Goal: Task Accomplishment & Management: Complete application form

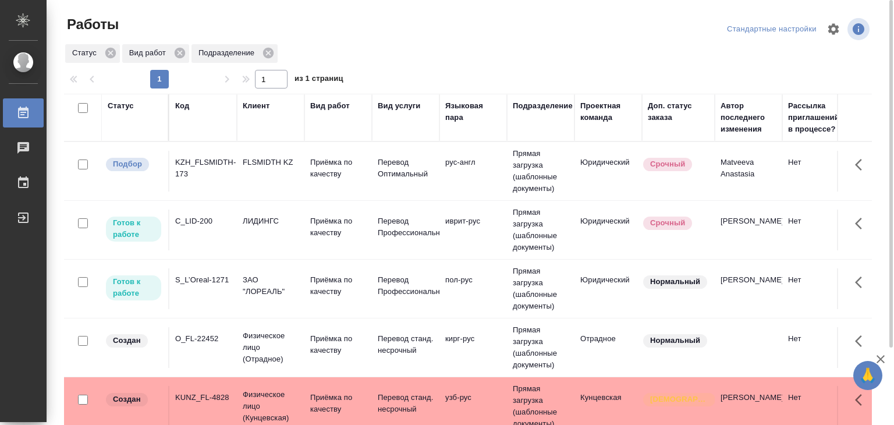
click at [575, 176] on td "Юридический" at bounding box center [608, 171] width 68 height 41
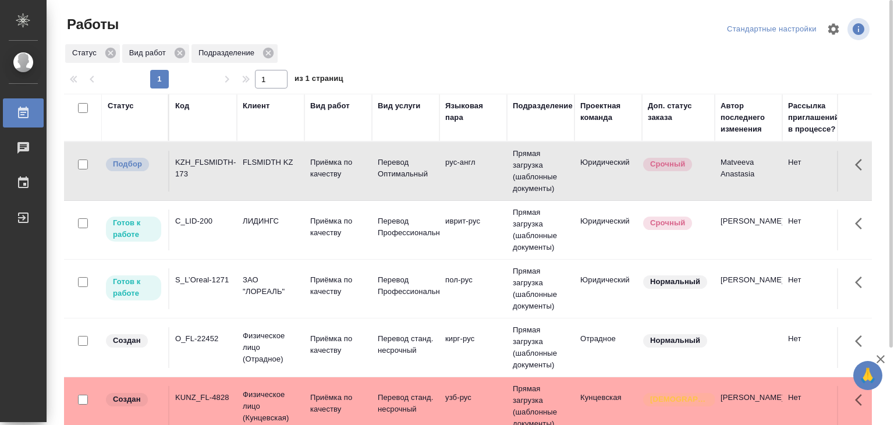
click at [575, 176] on td "Юридический" at bounding box center [608, 171] width 68 height 41
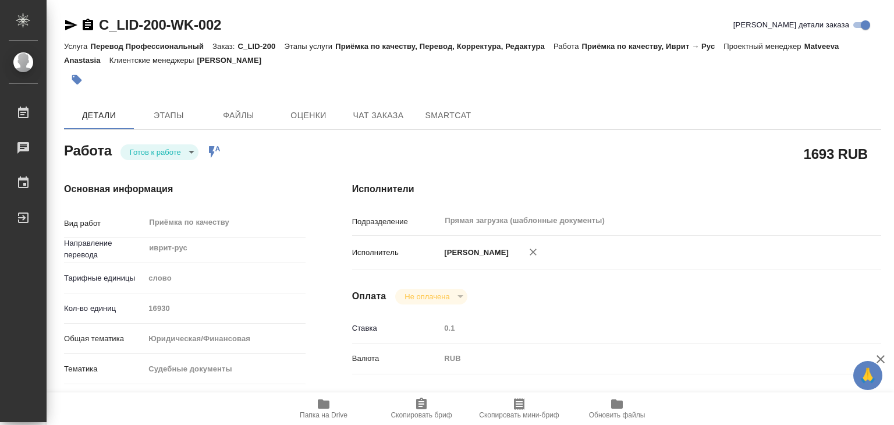
type textarea "x"
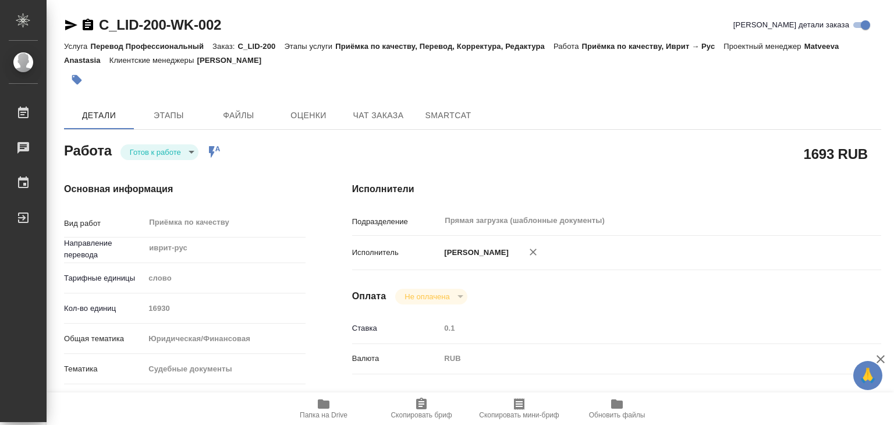
type textarea "x"
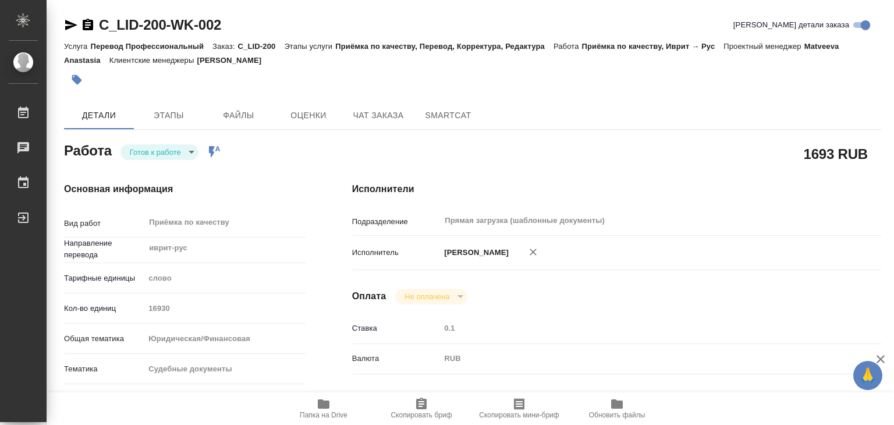
type textarea "x"
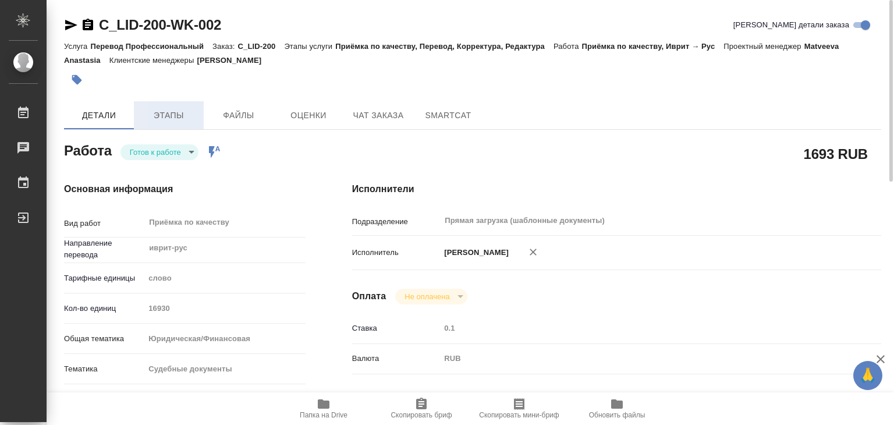
click at [177, 117] on span "Этапы" at bounding box center [169, 115] width 56 height 15
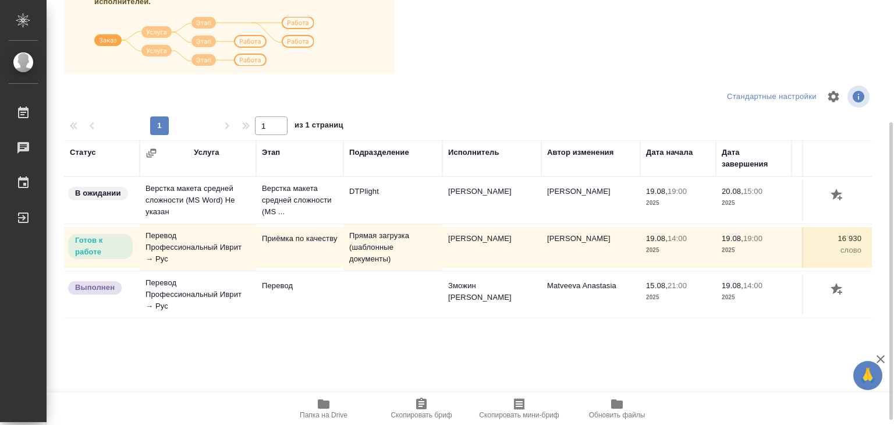
scroll to position [182, 0]
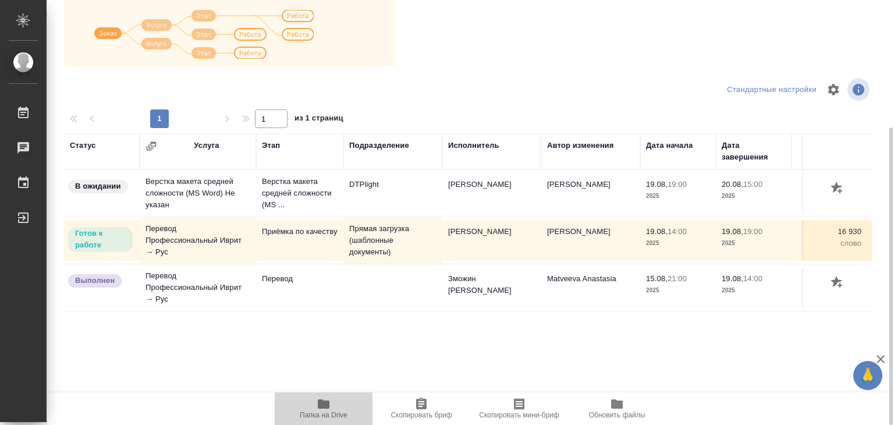
click at [328, 408] on icon "button" at bounding box center [324, 403] width 12 height 9
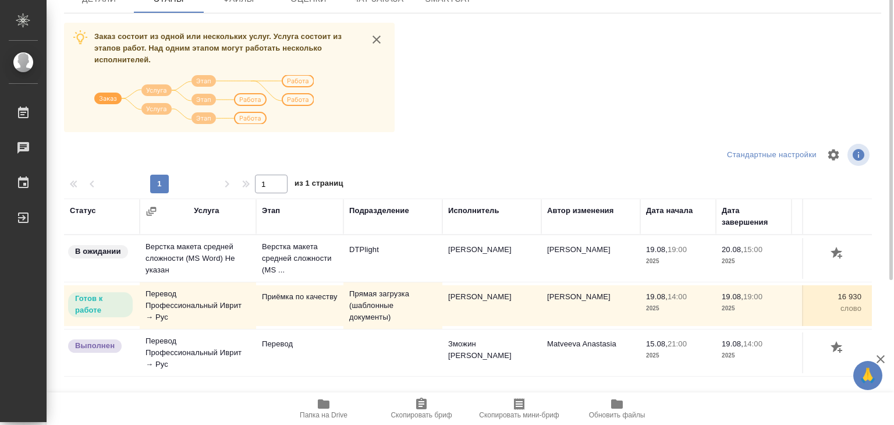
scroll to position [0, 0]
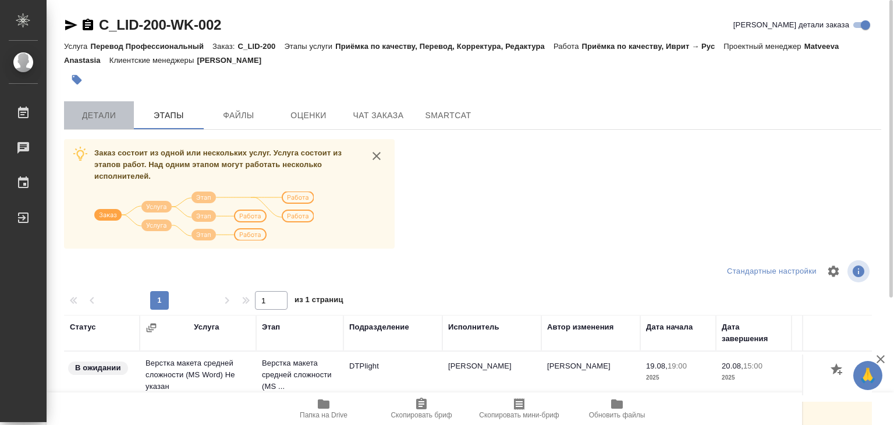
click at [80, 115] on span "Детали" at bounding box center [99, 115] width 56 height 15
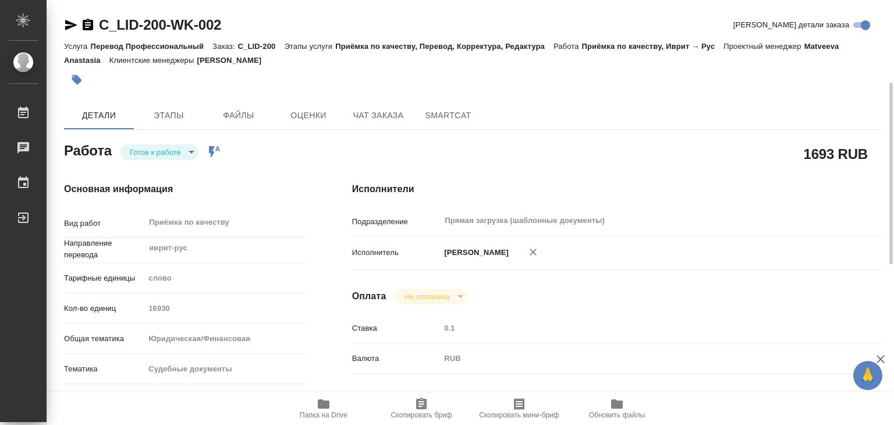
scroll to position [58, 0]
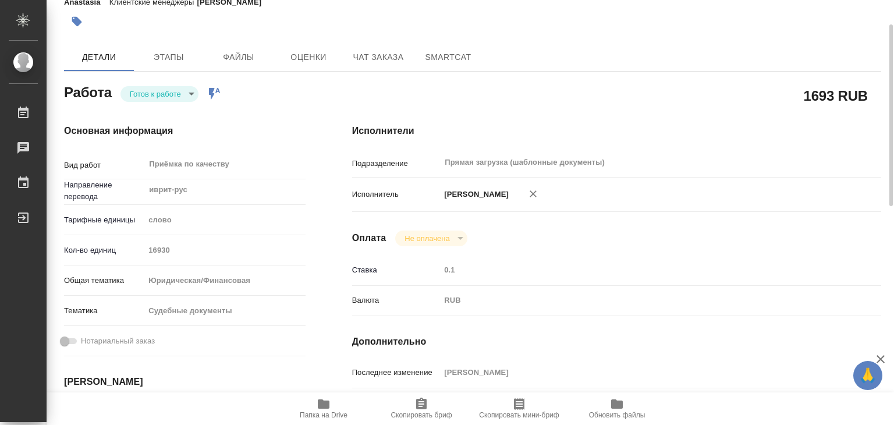
type textarea "x"
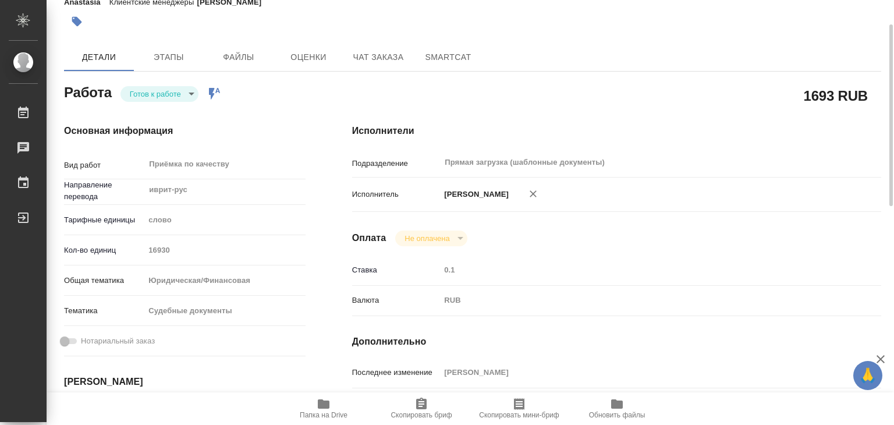
scroll to position [0, 0]
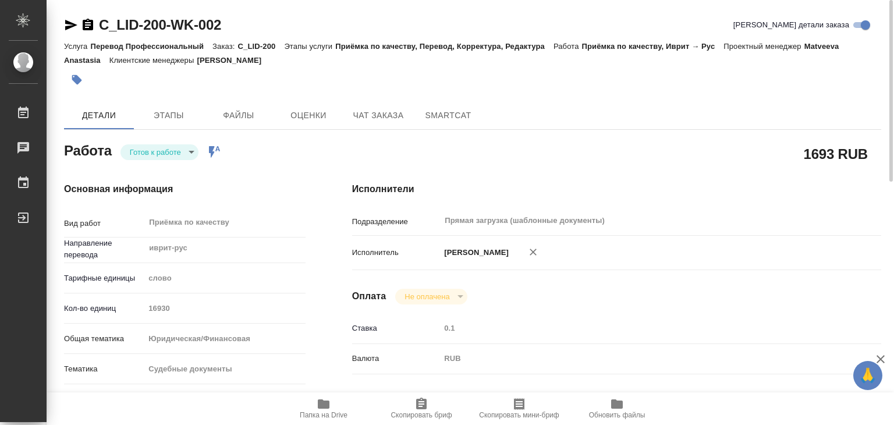
type textarea "x"
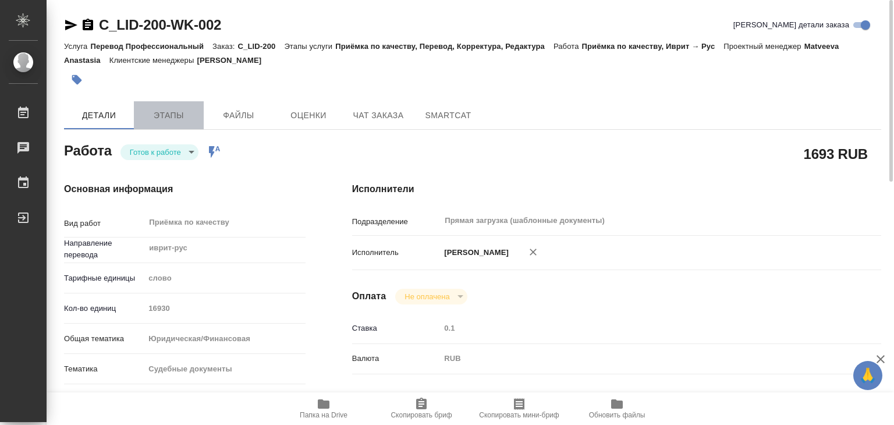
click at [172, 111] on span "Этапы" at bounding box center [169, 115] width 56 height 15
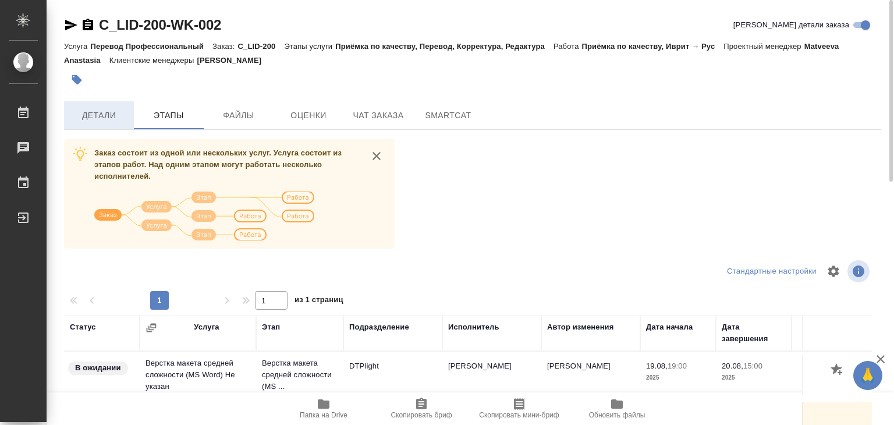
click at [98, 128] on button "Детали" at bounding box center [99, 115] width 70 height 28
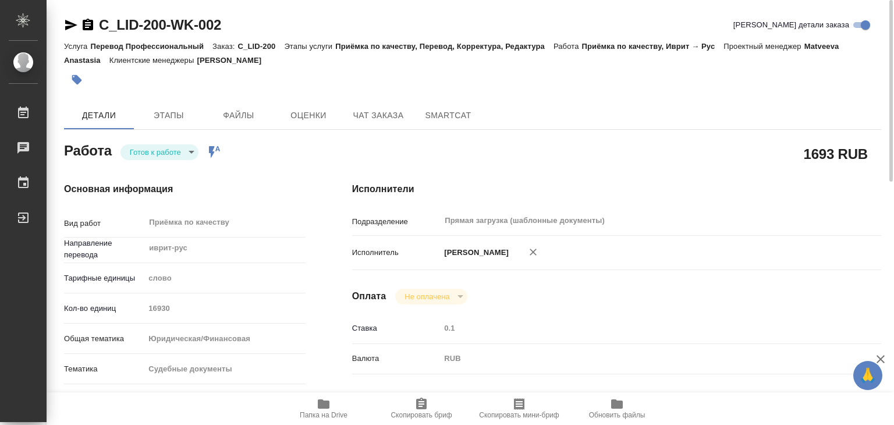
type textarea "x"
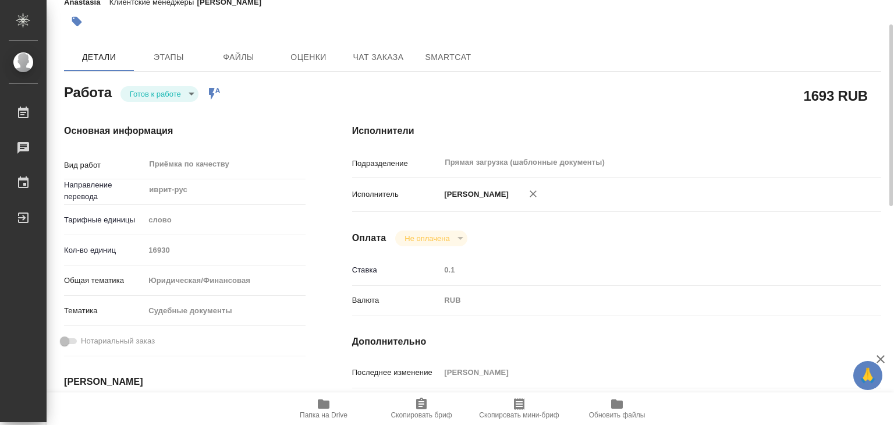
type textarea "x"
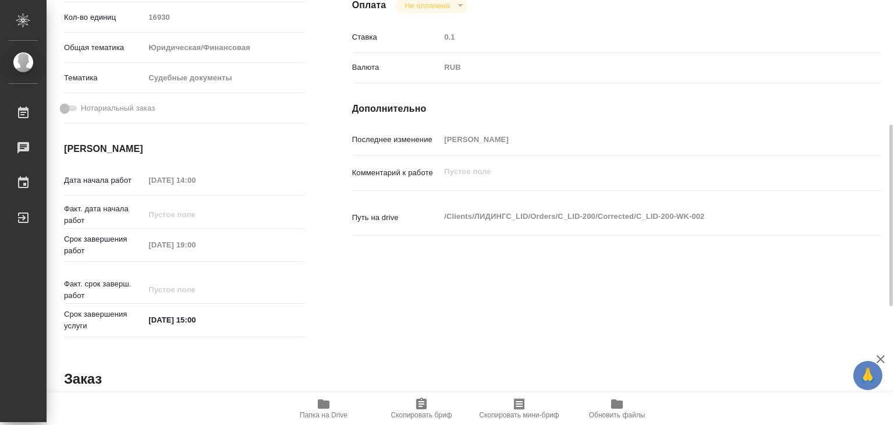
type textarea "x"
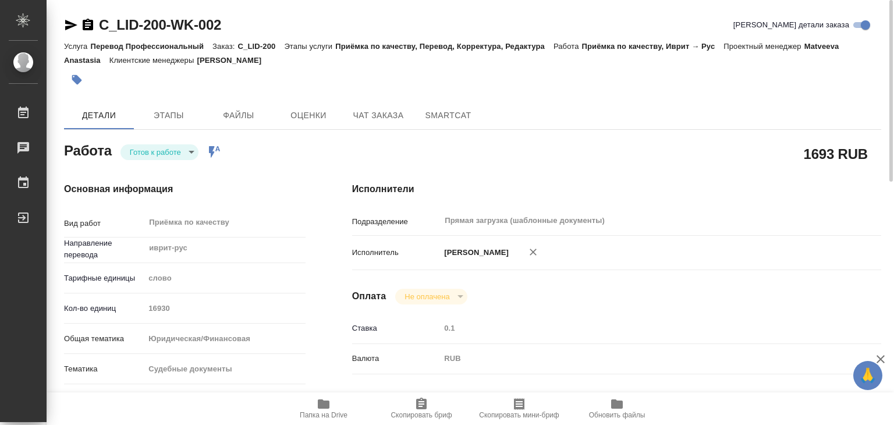
click at [171, 156] on body "🙏 .cls-1 fill:#fff; AWATERA Alilekova Valeriya Работы 0 Чаты График Выйти C_LID…" at bounding box center [447, 212] width 894 height 425
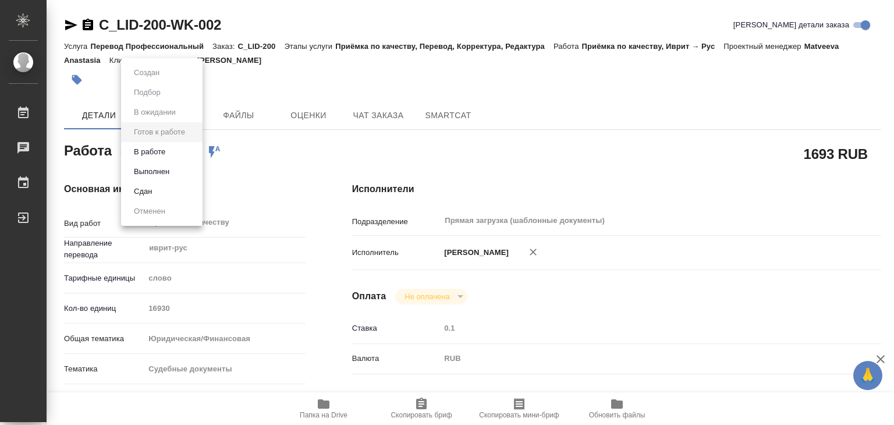
click at [175, 157] on li "В работе" at bounding box center [161, 152] width 81 height 20
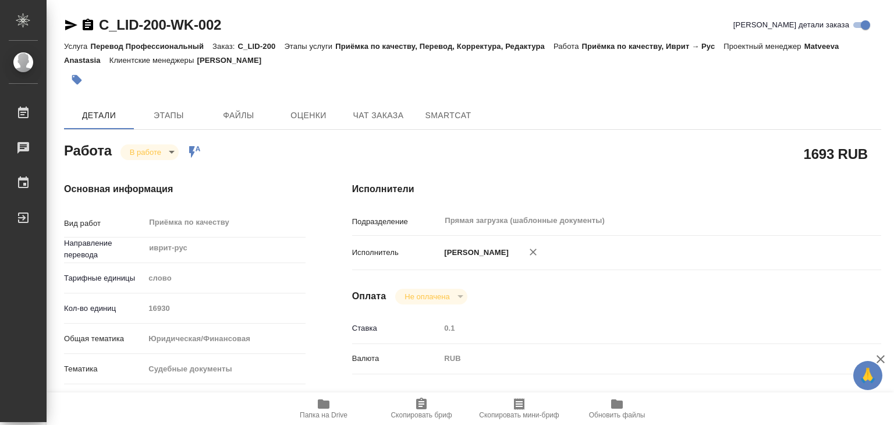
type textarea "x"
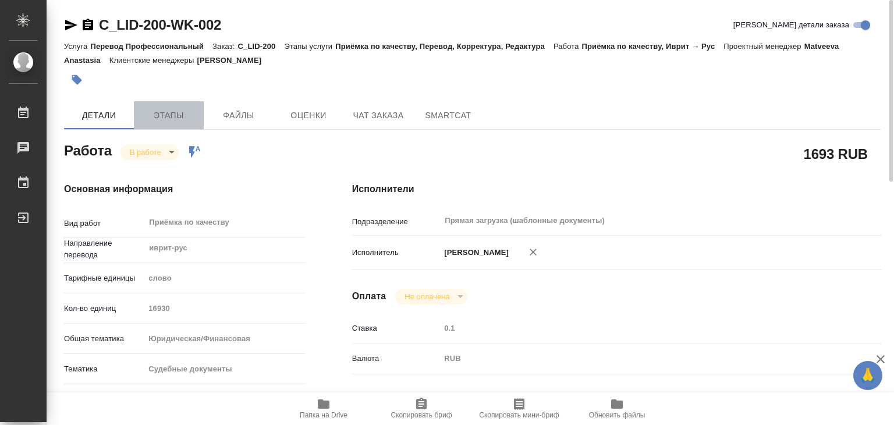
click at [176, 107] on button "Этапы" at bounding box center [169, 115] width 70 height 28
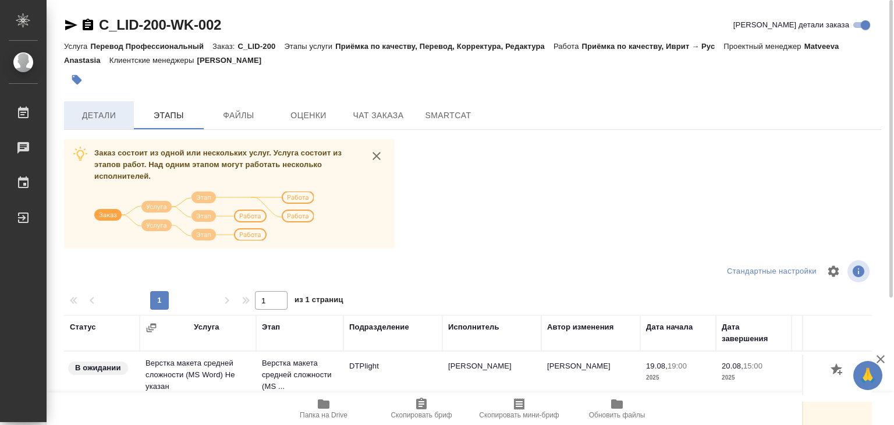
click at [96, 122] on span "Детали" at bounding box center [99, 115] width 56 height 15
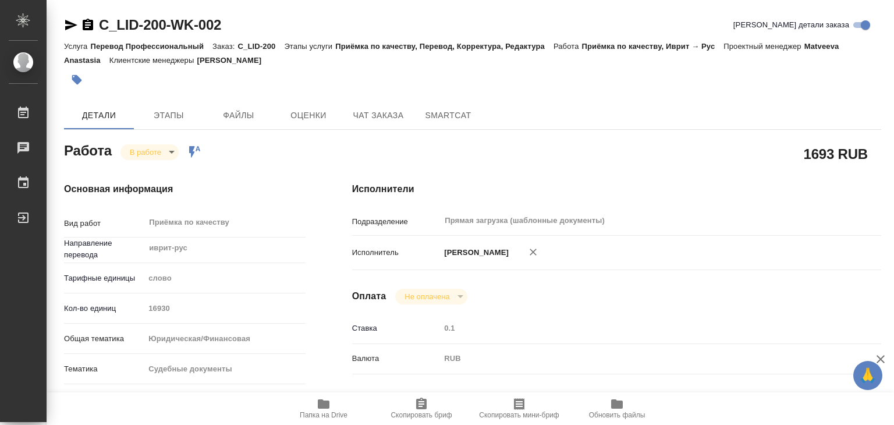
type textarea "x"
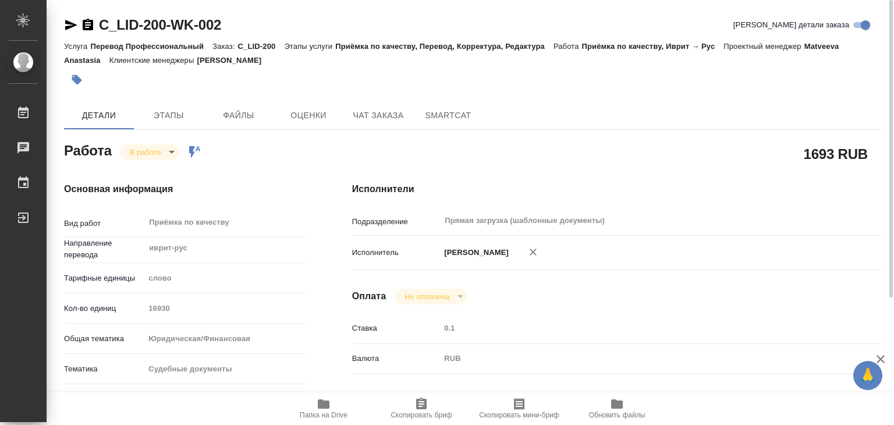
type textarea "x"
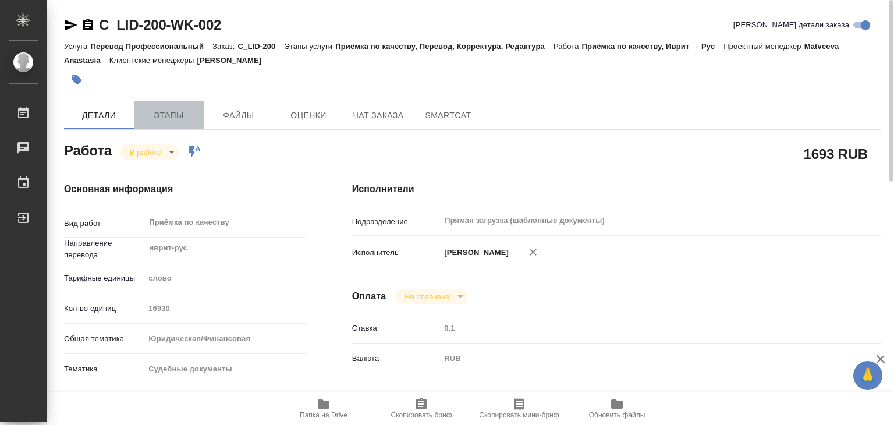
click at [179, 115] on span "Этапы" at bounding box center [169, 115] width 56 height 15
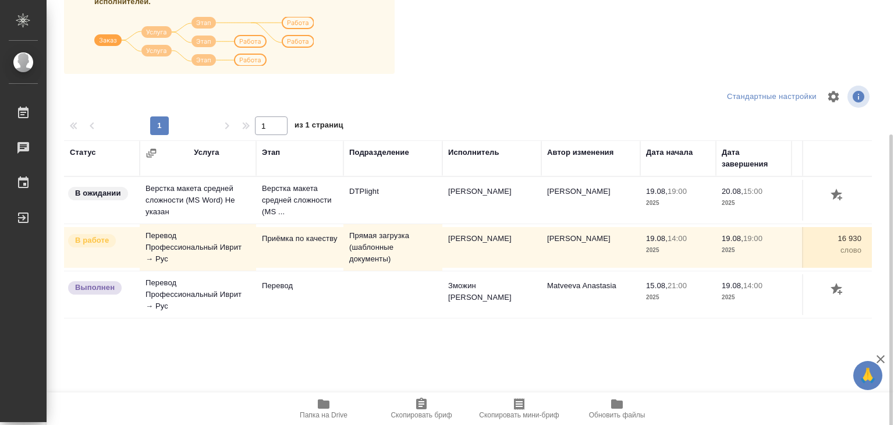
scroll to position [182, 0]
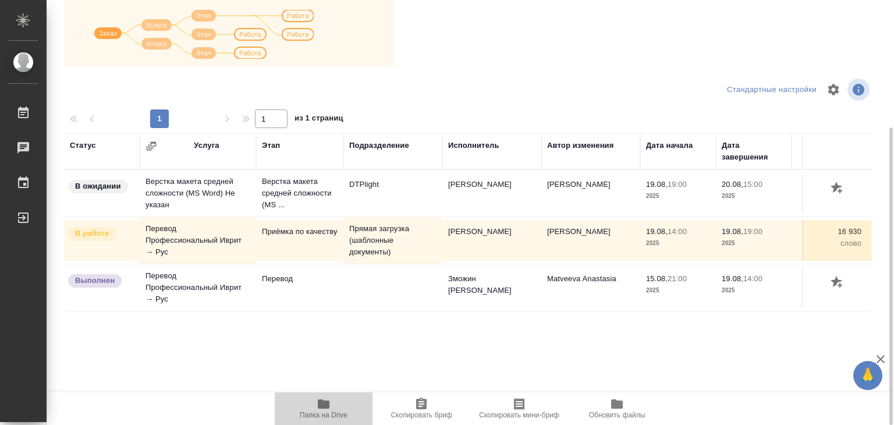
click at [328, 403] on icon "button" at bounding box center [324, 403] width 12 height 9
drag, startPoint x: 442, startPoint y: 276, endPoint x: 519, endPoint y: 343, distance: 101.5
click at [522, 340] on div "Статус Услуга Этап Подразделение Исполнитель Автор изменения Дата начала Дата з…" at bounding box center [468, 264] width 808 height 262
drag, startPoint x: 518, startPoint y: 314, endPoint x: 472, endPoint y: 342, distance: 54.1
click at [472, 342] on div "Статус Услуга Этап Подразделение Исполнитель Автор изменения Дата начала Дата з…" at bounding box center [468, 264] width 808 height 262
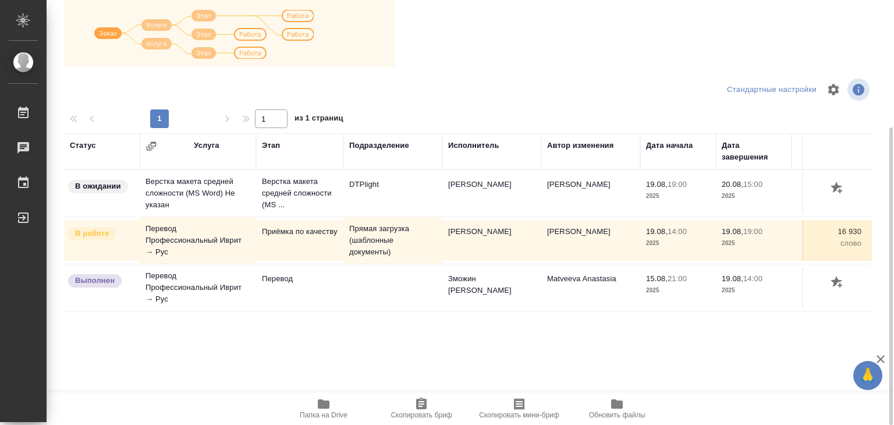
click at [495, 338] on div "Статус Услуга Этап Подразделение Исполнитель Автор изменения Дата начала Дата з…" at bounding box center [468, 264] width 808 height 262
drag, startPoint x: 489, startPoint y: 273, endPoint x: 522, endPoint y: 305, distance: 45.7
click at [523, 288] on tr "Выполнен Перевод Профессиональный Иврит → Рус Перевод Зможин Владимир Matveeva …" at bounding box center [588, 287] width 1048 height 47
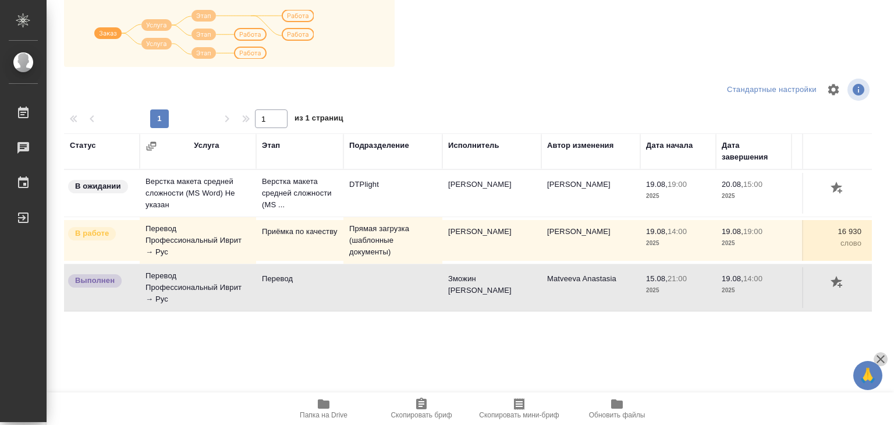
click at [885, 357] on icon "button" at bounding box center [881, 359] width 14 height 14
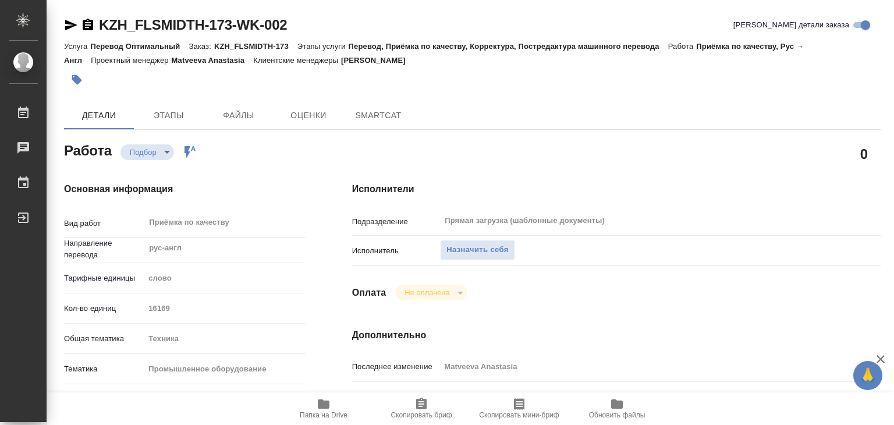
type textarea "x"
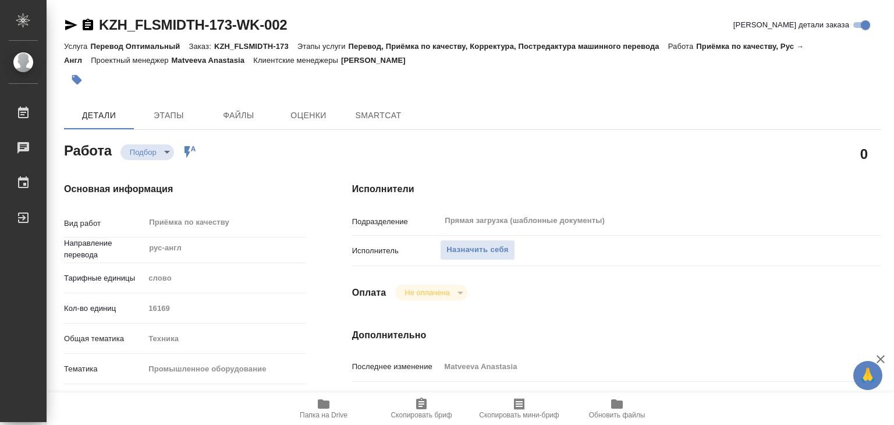
type textarea "x"
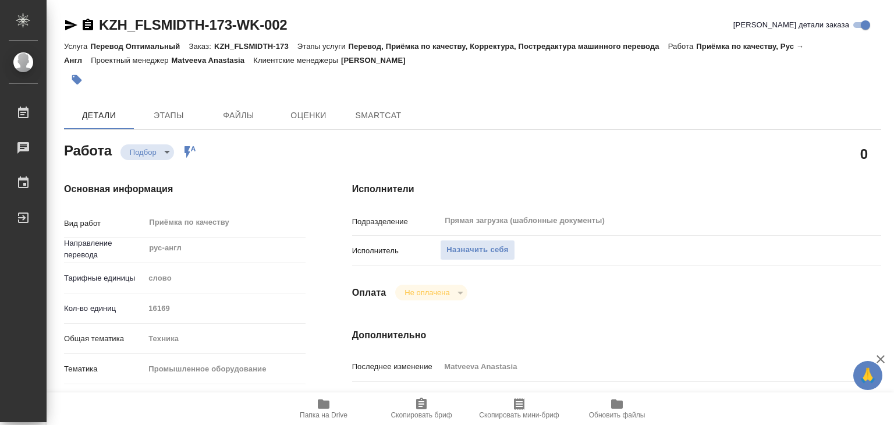
type textarea "x"
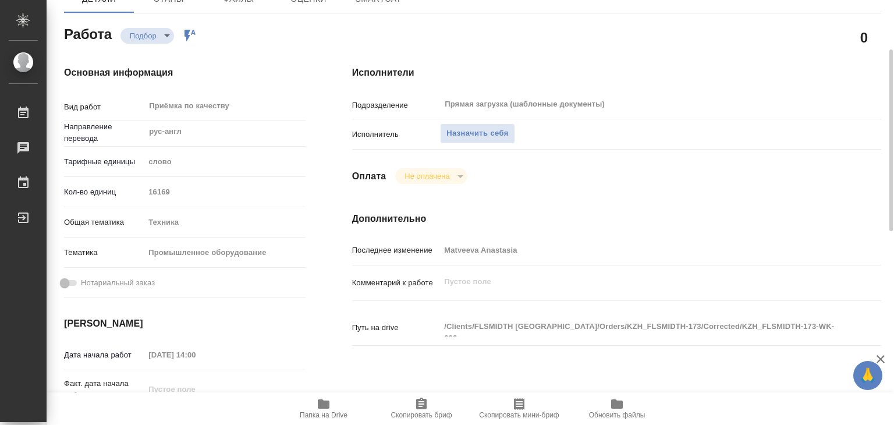
type textarea "x"
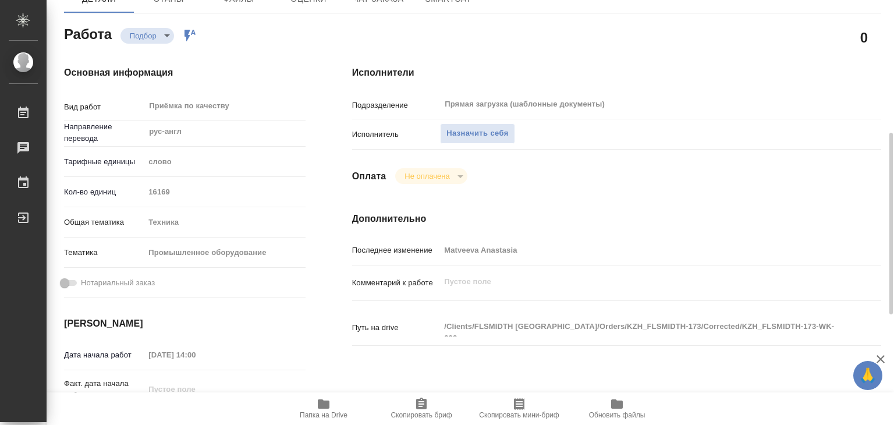
type textarea "x"
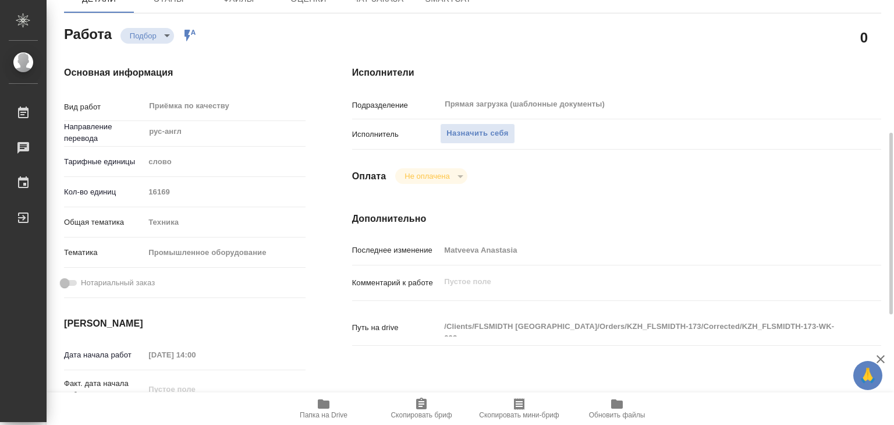
scroll to position [291, 0]
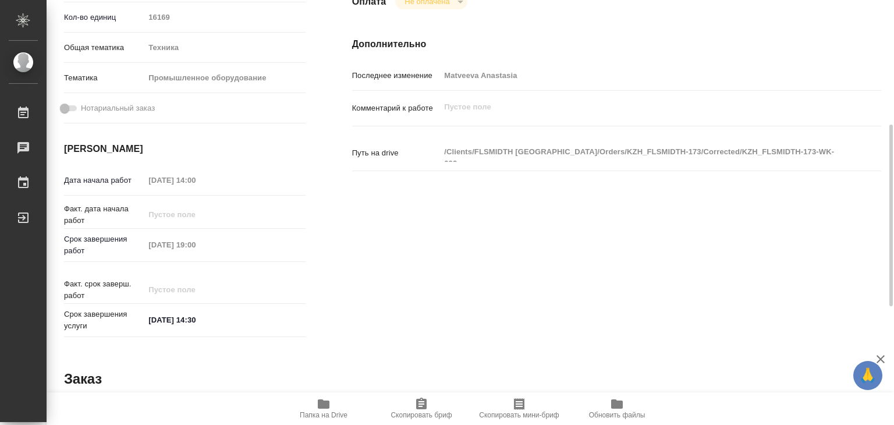
type textarea "x"
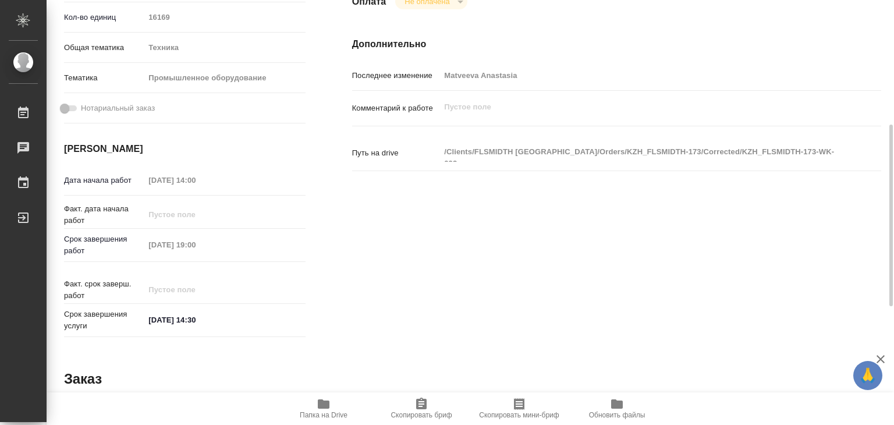
scroll to position [0, 0]
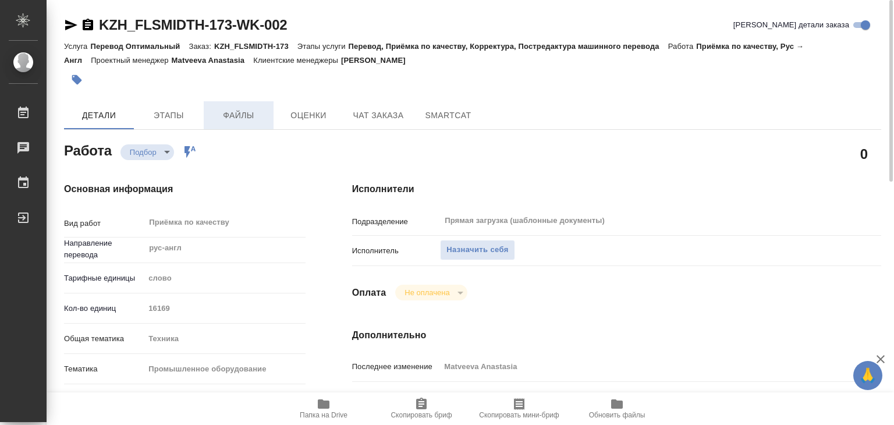
click at [239, 112] on span "Файлы" at bounding box center [239, 115] width 56 height 15
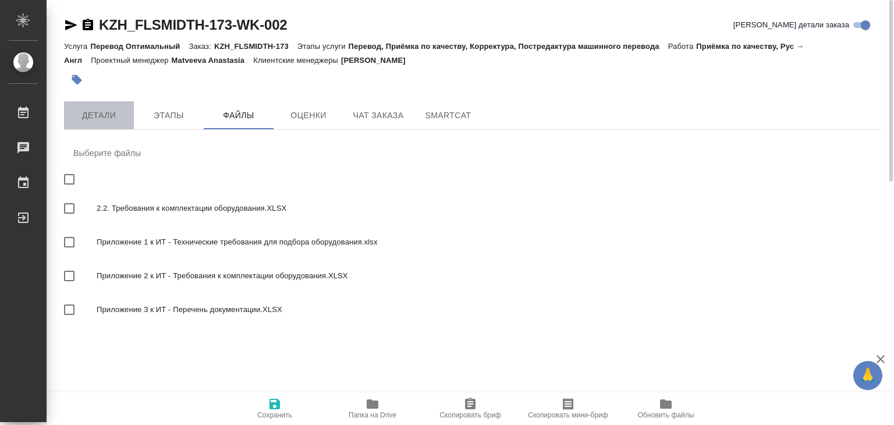
click at [95, 117] on span "Детали" at bounding box center [99, 115] width 56 height 15
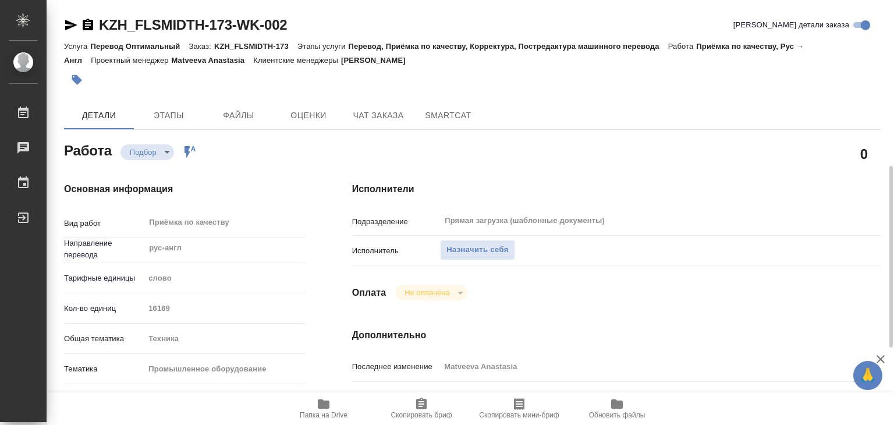
scroll to position [175, 0]
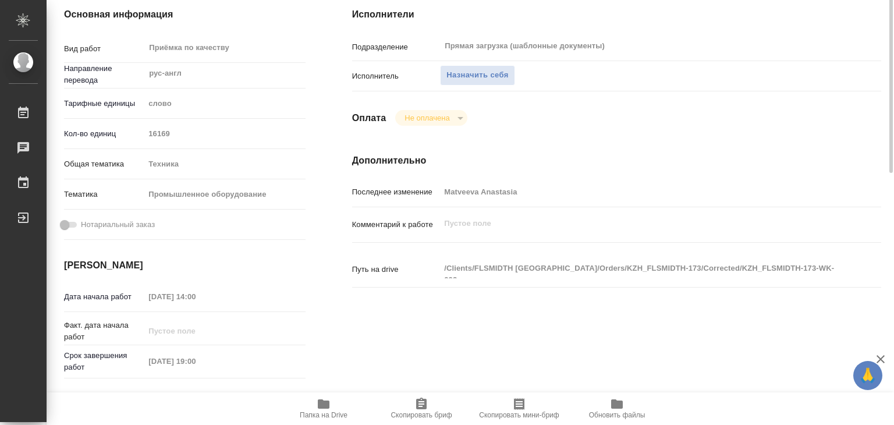
type textarea "x"
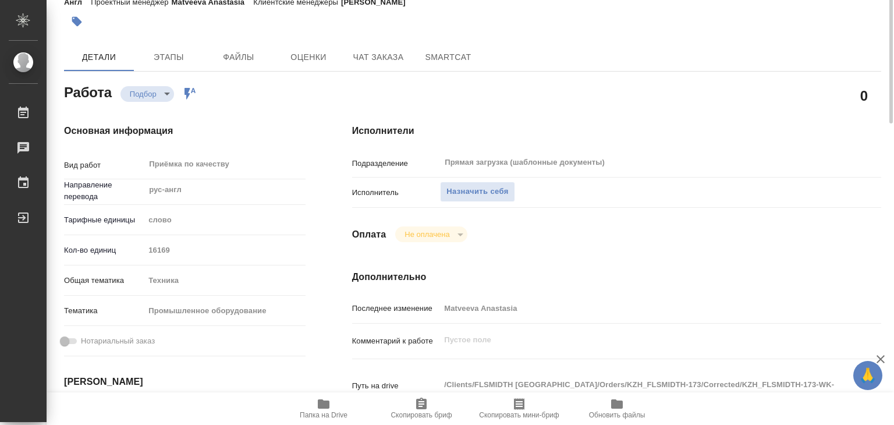
scroll to position [0, 0]
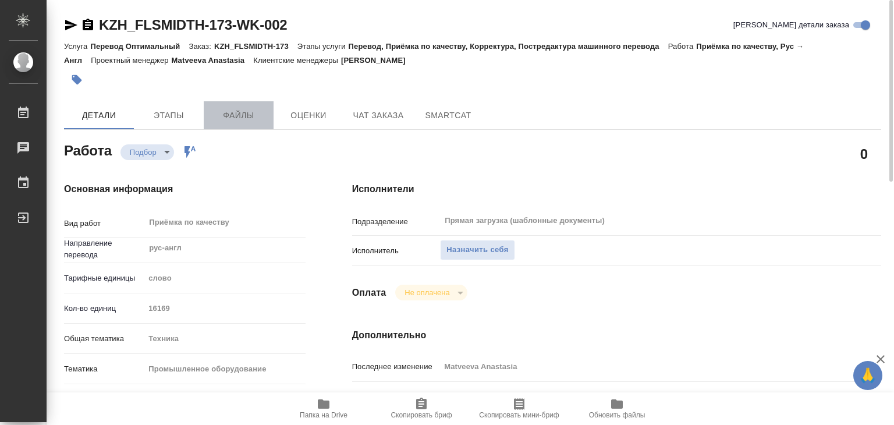
click at [271, 117] on button "Файлы" at bounding box center [239, 115] width 70 height 28
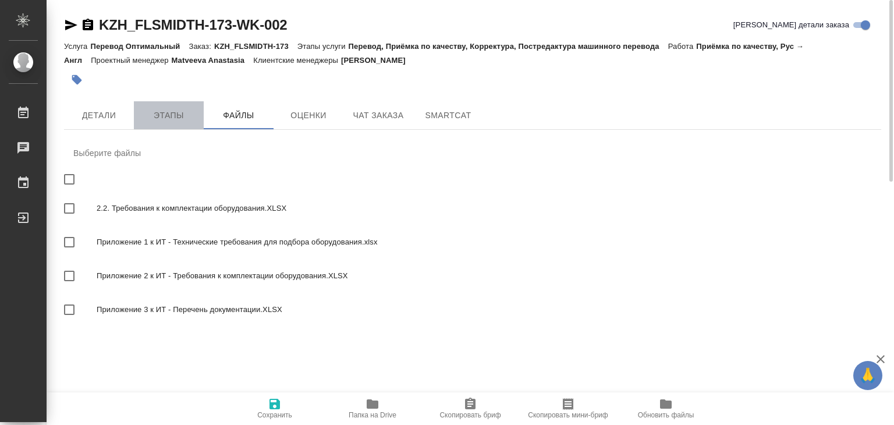
click at [151, 115] on span "Этапы" at bounding box center [169, 115] width 56 height 15
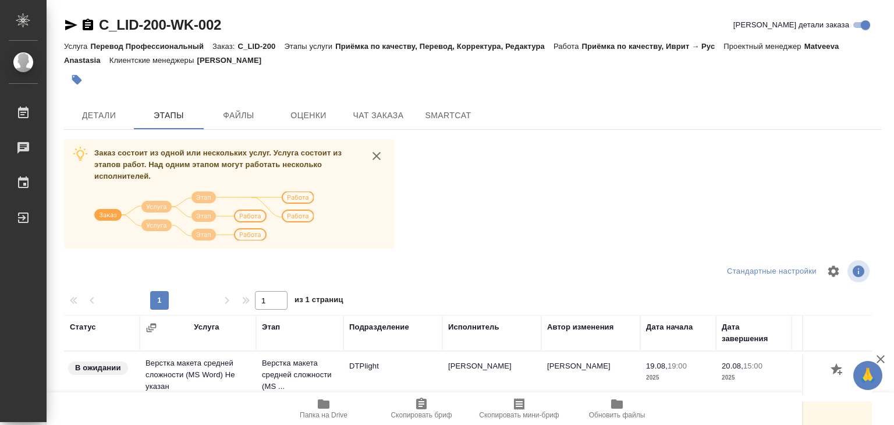
scroll to position [182, 0]
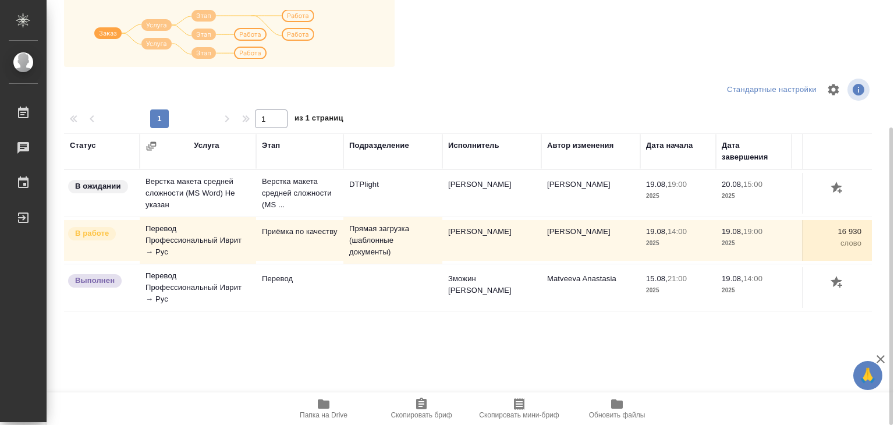
drag, startPoint x: 444, startPoint y: 289, endPoint x: 515, endPoint y: 280, distance: 71.0
click at [519, 214] on td "Зможин [PERSON_NAME]" at bounding box center [491, 193] width 99 height 41
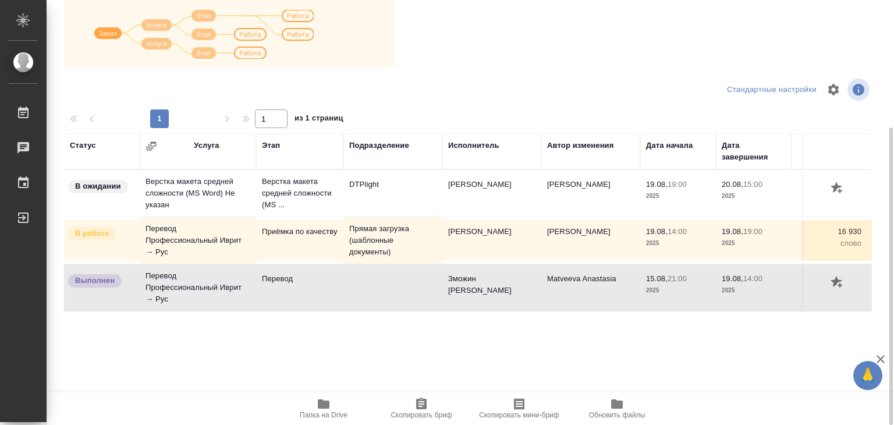
click at [503, 214] on td "Зможин [PERSON_NAME]" at bounding box center [491, 193] width 99 height 41
click at [488, 214] on td "Зможин [PERSON_NAME]" at bounding box center [491, 193] width 99 height 41
click at [488, 214] on td "Зможин Владимир" at bounding box center [491, 193] width 99 height 41
drag, startPoint x: 437, startPoint y: 278, endPoint x: 526, endPoint y: 329, distance: 103.2
click at [526, 329] on div "Статус Услуга Этап Подразделение Исполнитель Автор изменения Дата начала Дата з…" at bounding box center [468, 264] width 808 height 262
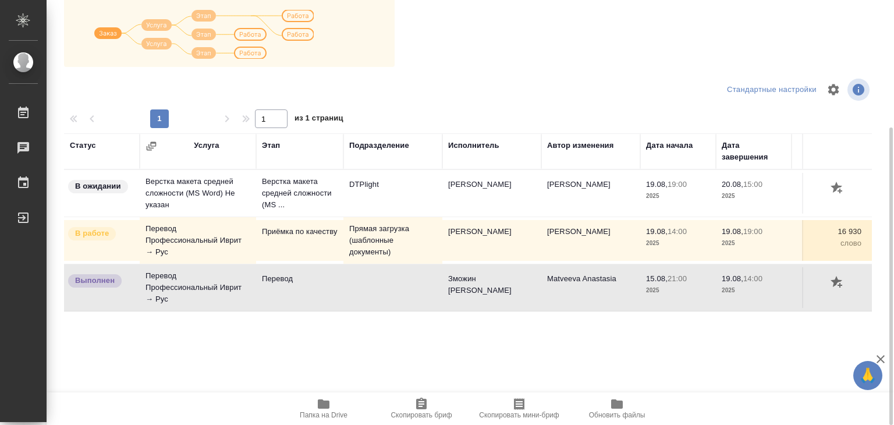
click at [341, 343] on div "Статус Услуга Этап Подразделение Исполнитель Автор изменения Дата начала Дата з…" at bounding box center [468, 264] width 808 height 262
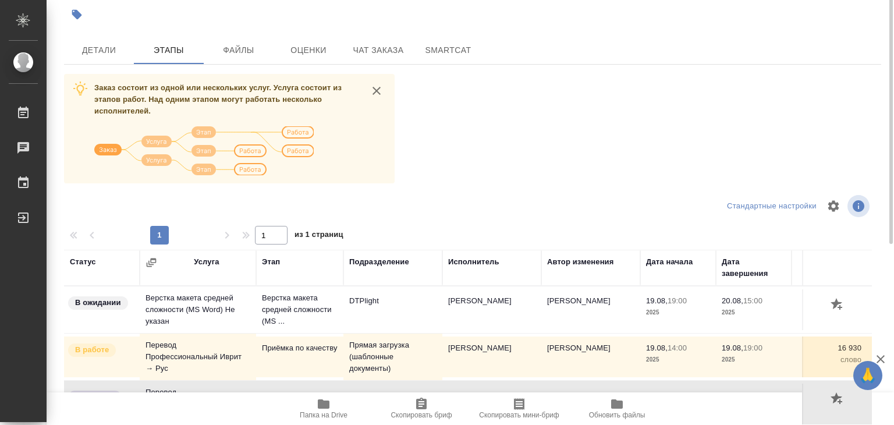
scroll to position [7, 0]
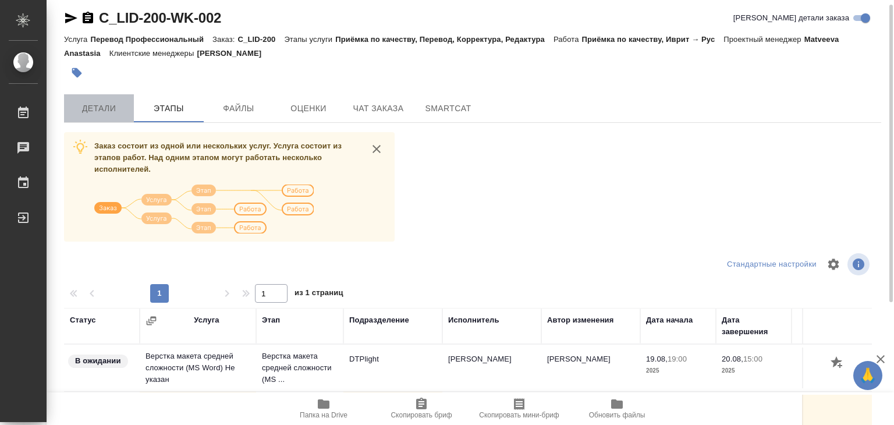
click at [97, 101] on span "Детали" at bounding box center [99, 108] width 56 height 15
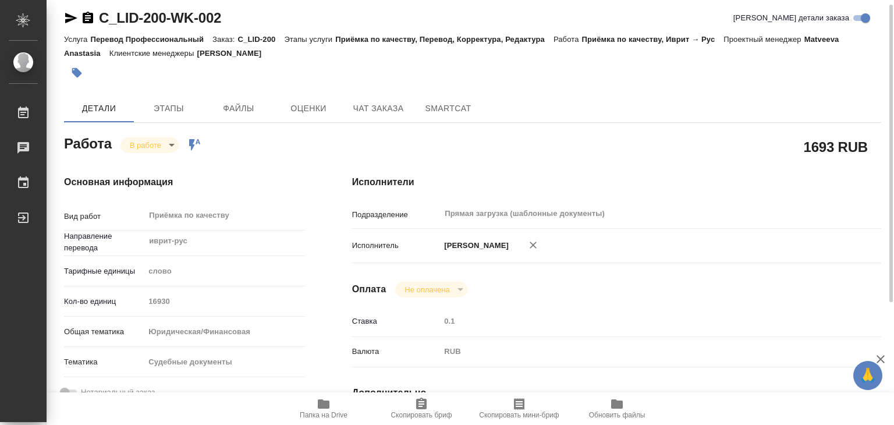
type textarea "x"
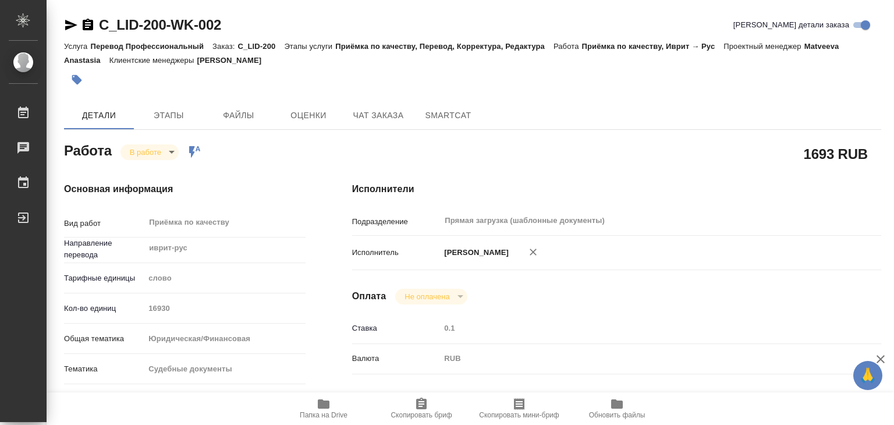
type textarea "x"
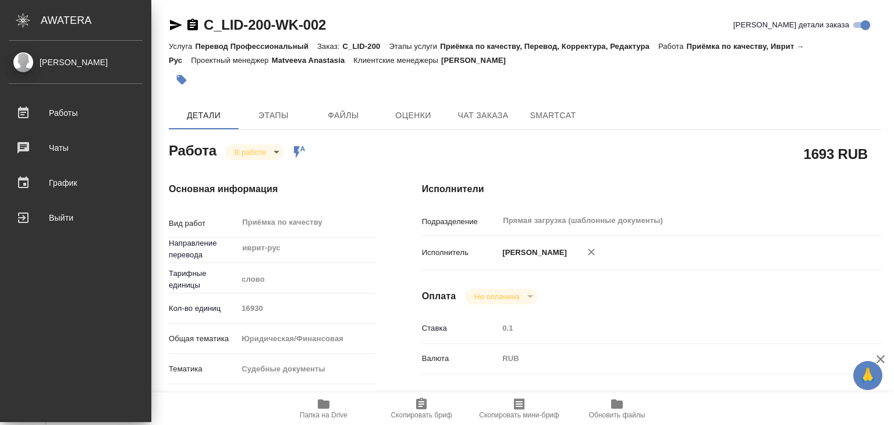
type textarea "x"
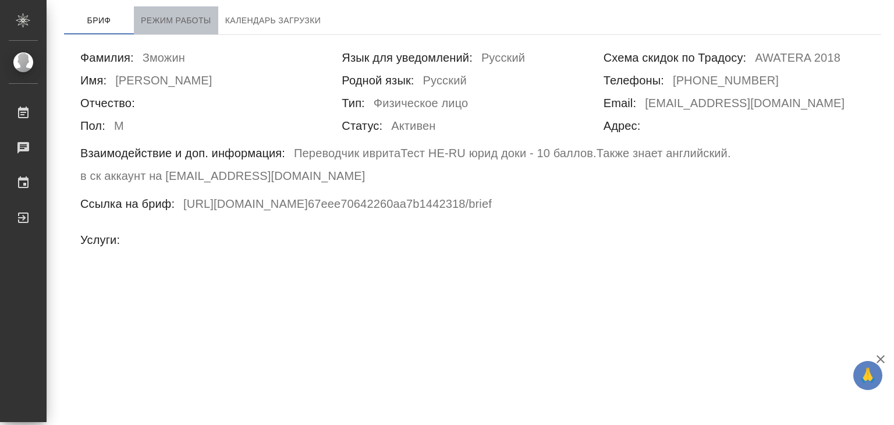
click at [161, 31] on button "Режим работы" at bounding box center [176, 20] width 84 height 28
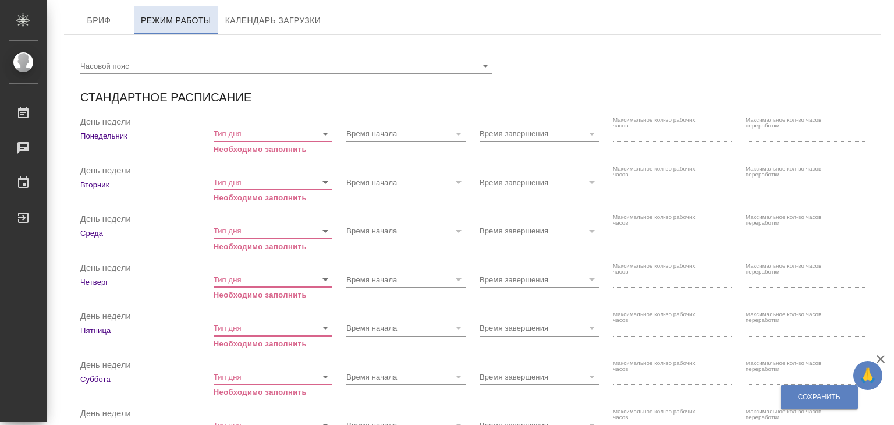
checkbox input "true"
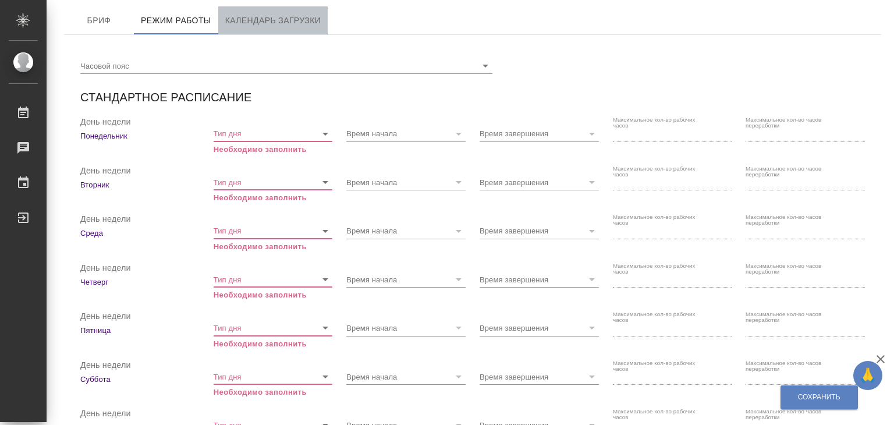
click at [256, 30] on button "Календарь загрузки" at bounding box center [273, 20] width 110 height 28
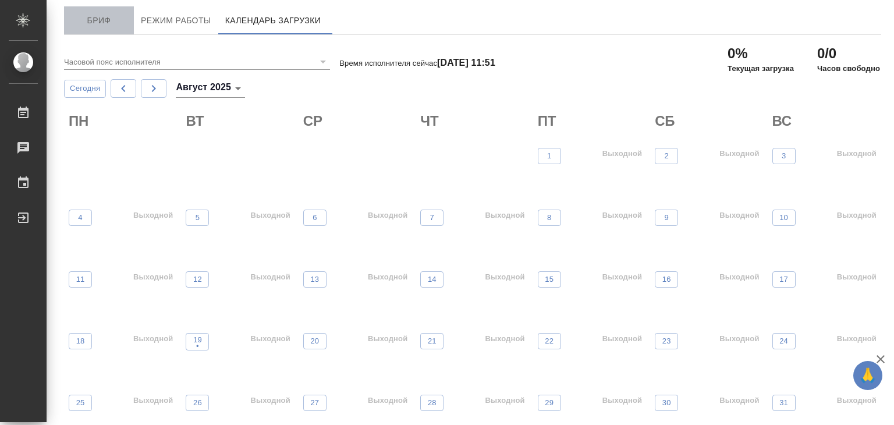
click at [104, 20] on span "Бриф" at bounding box center [99, 20] width 56 height 15
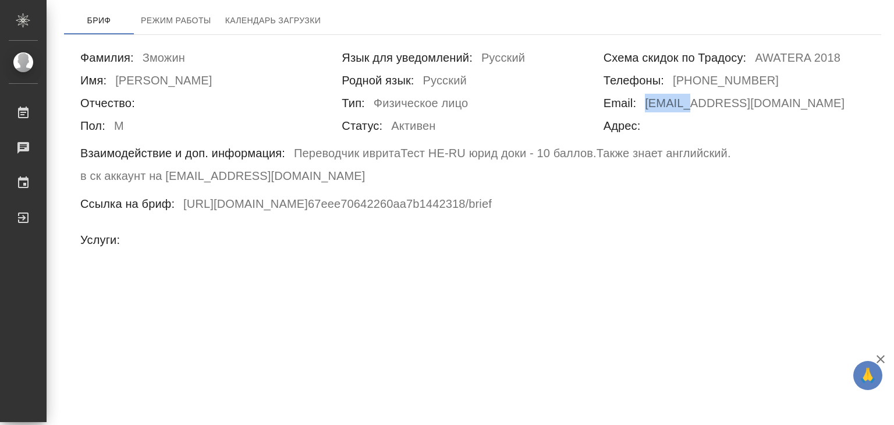
drag, startPoint x: 644, startPoint y: 104, endPoint x: 691, endPoint y: 103, distance: 47.1
click at [691, 103] on div "Email: zmozhin.v@gmail.com" at bounding box center [734, 105] width 261 height 23
copy h6 "zmozhin"
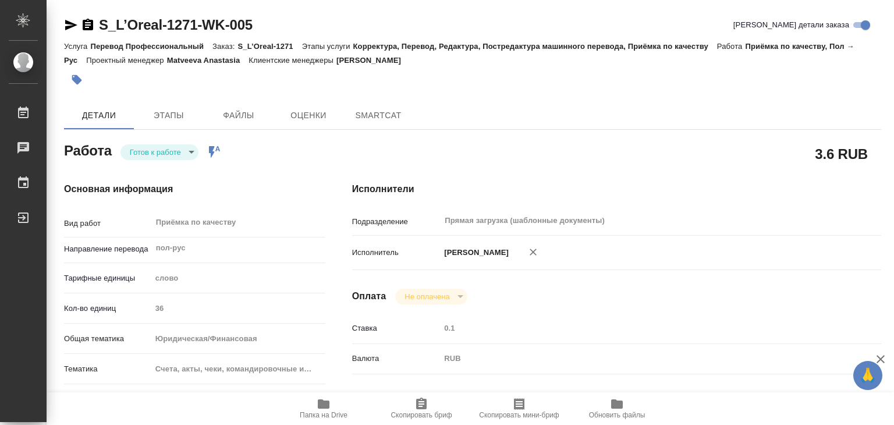
type textarea "x"
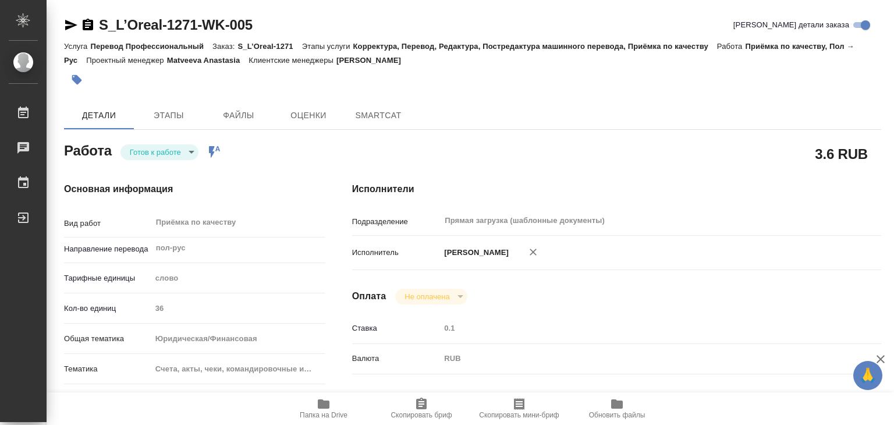
type textarea "x"
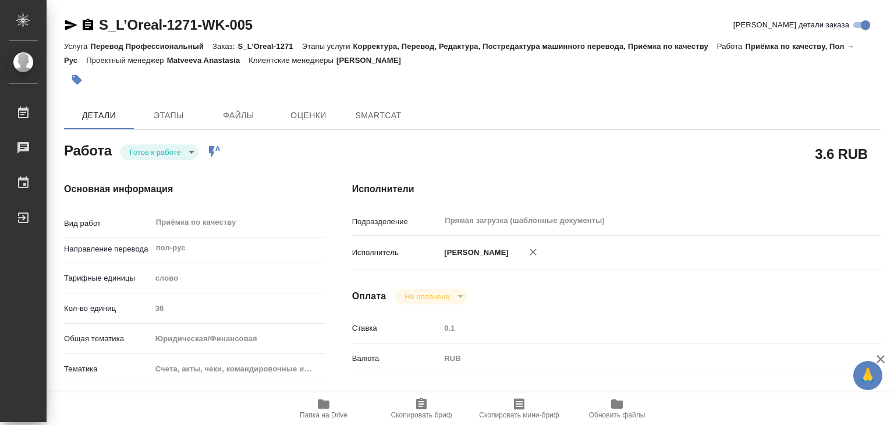
type textarea "x"
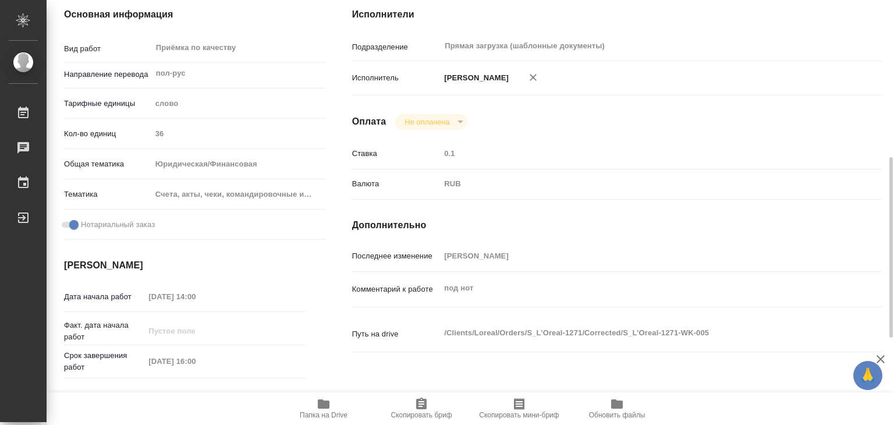
scroll to position [233, 0]
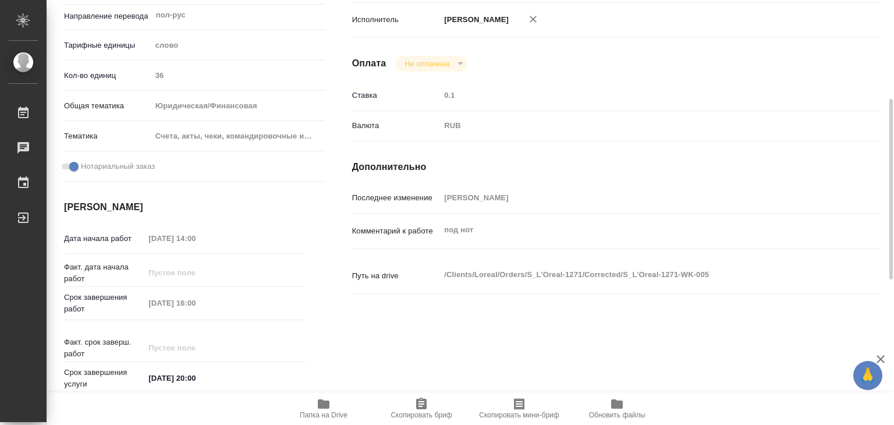
type textarea "x"
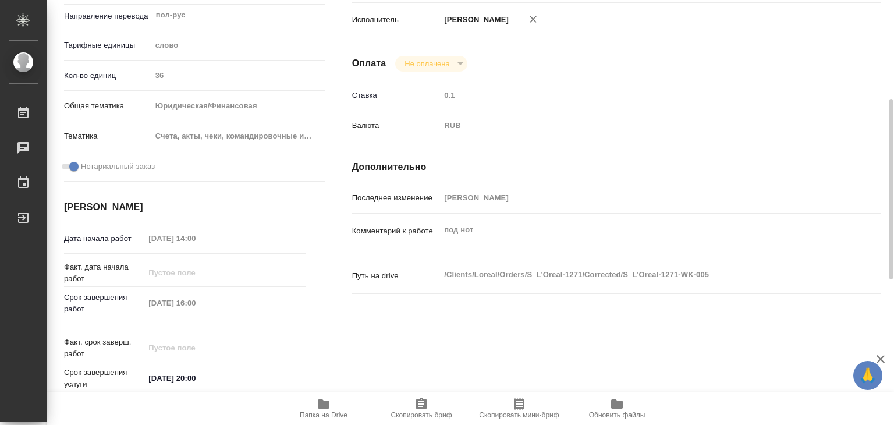
type textarea "x"
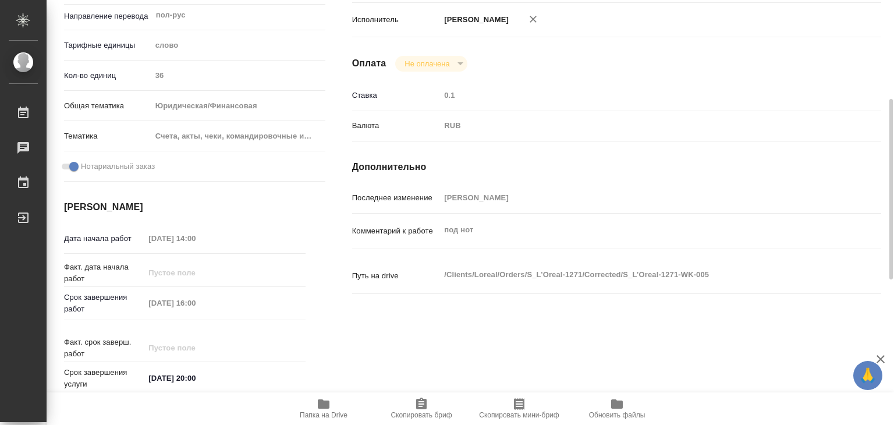
type textarea "x"
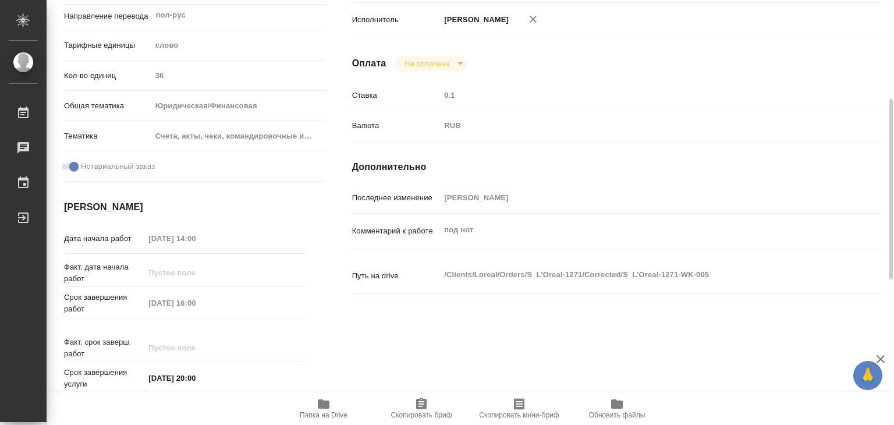
scroll to position [0, 0]
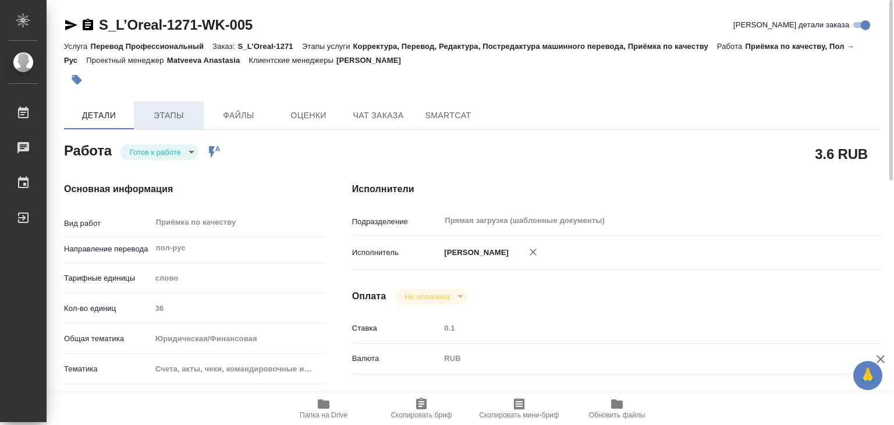
click at [168, 113] on span "Этапы" at bounding box center [169, 115] width 56 height 15
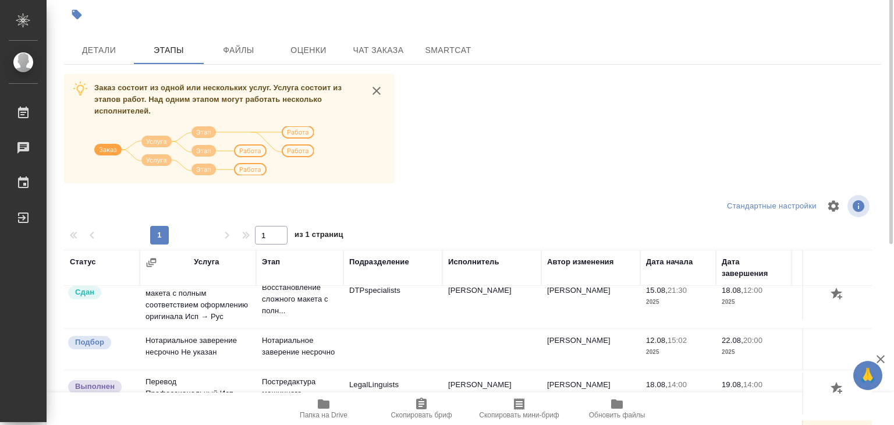
scroll to position [7, 0]
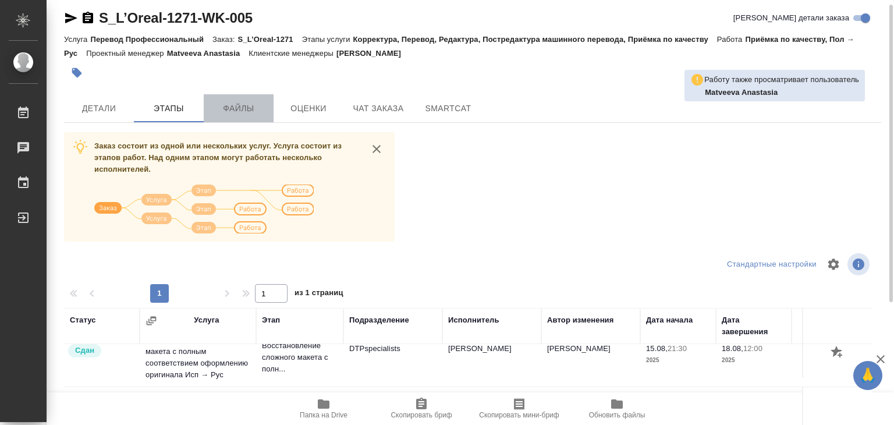
click at [237, 117] on button "Файлы" at bounding box center [239, 108] width 70 height 28
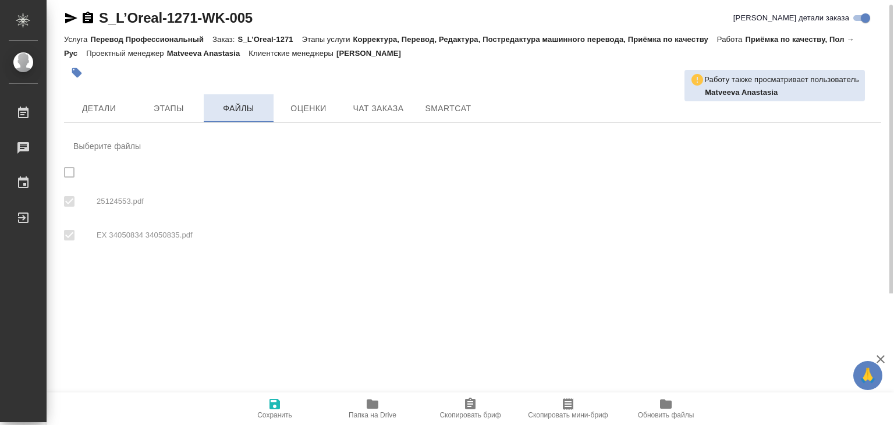
checkbox input "true"
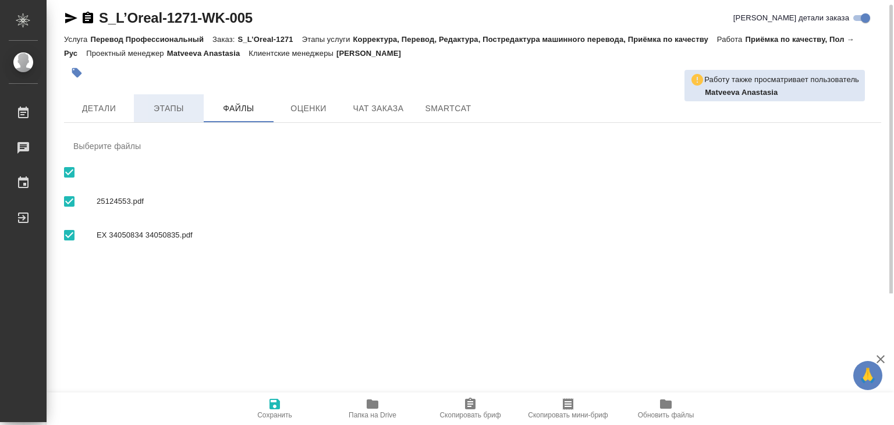
click at [179, 105] on span "Этапы" at bounding box center [169, 108] width 56 height 15
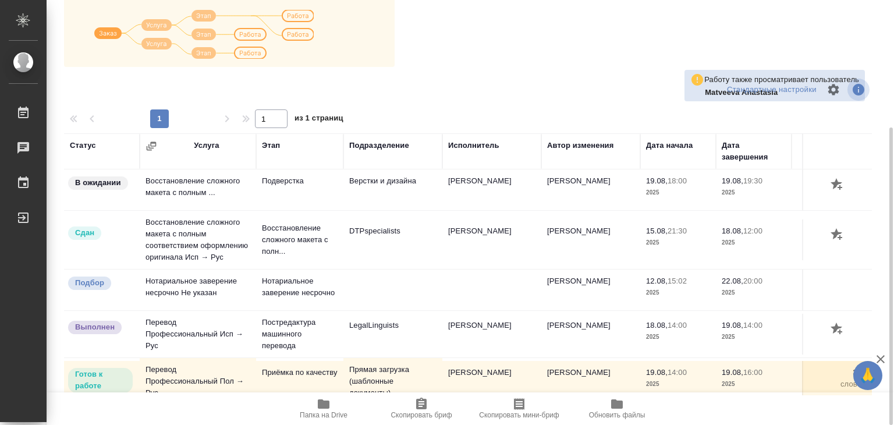
scroll to position [123, 0]
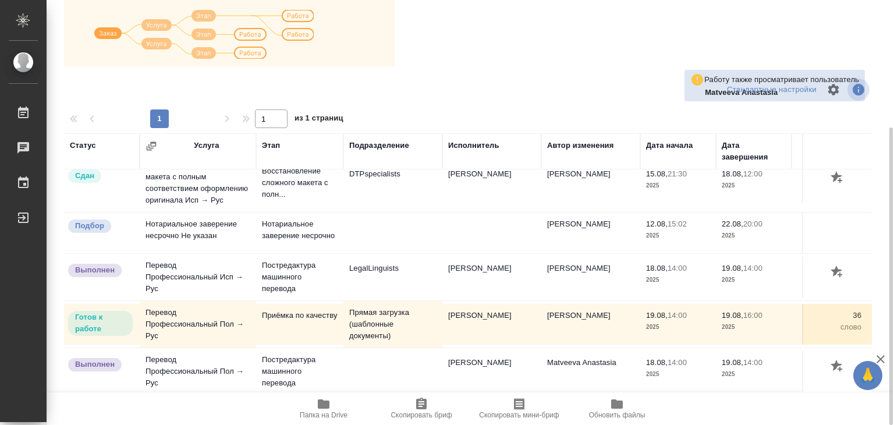
click at [322, 409] on icon "button" at bounding box center [324, 404] width 14 height 14
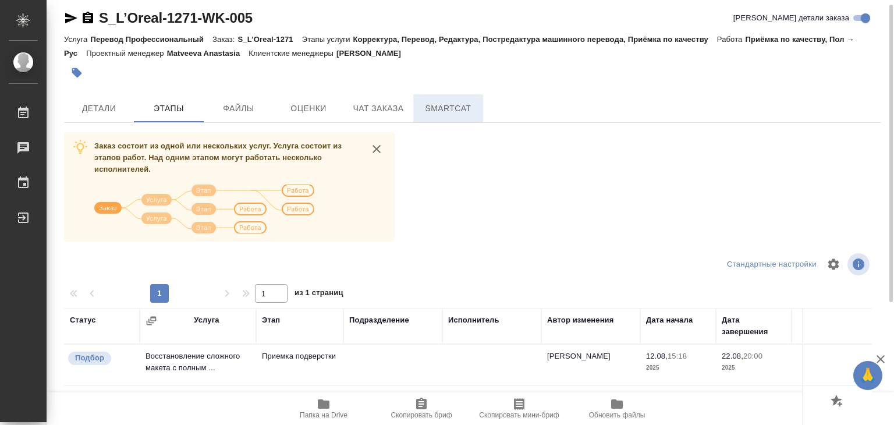
scroll to position [0, 0]
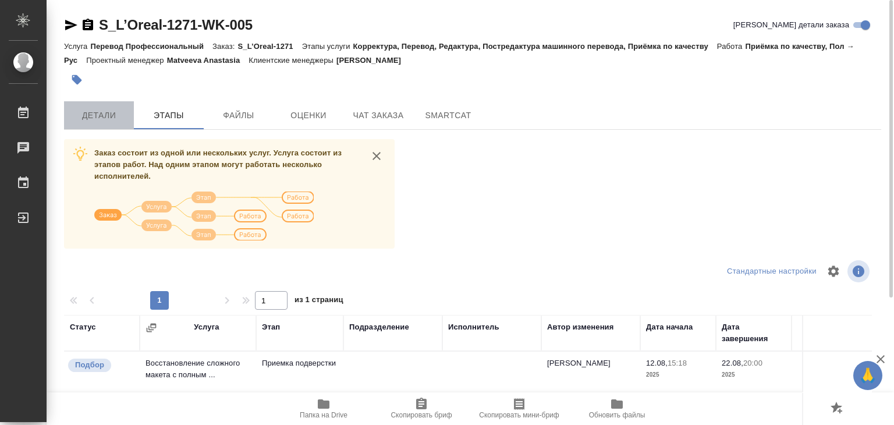
click at [109, 113] on span "Детали" at bounding box center [99, 115] width 56 height 15
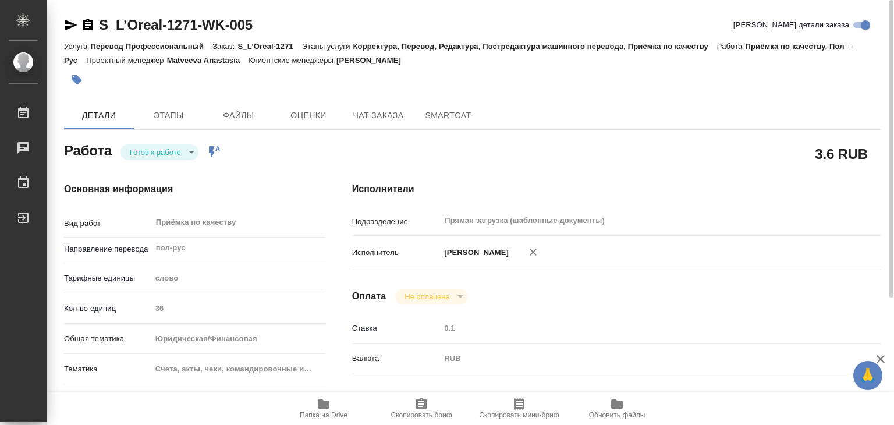
click at [328, 409] on icon "button" at bounding box center [324, 404] width 14 height 14
type textarea "x"
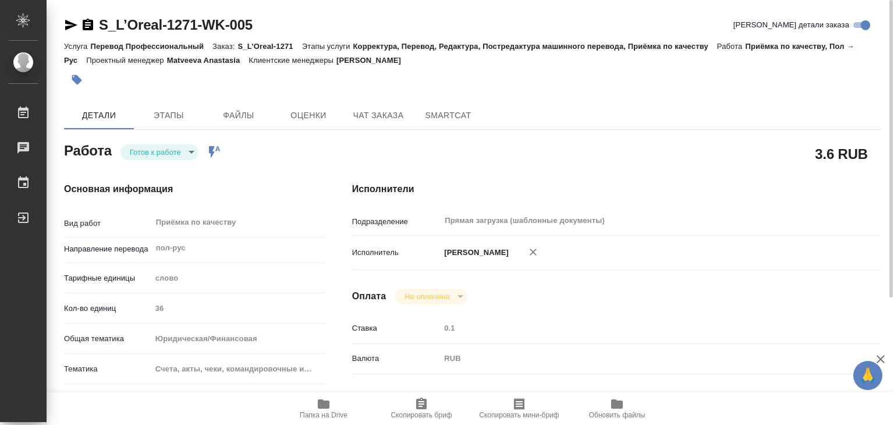
type textarea "x"
click at [75, 82] on icon "button" at bounding box center [77, 80] width 10 height 10
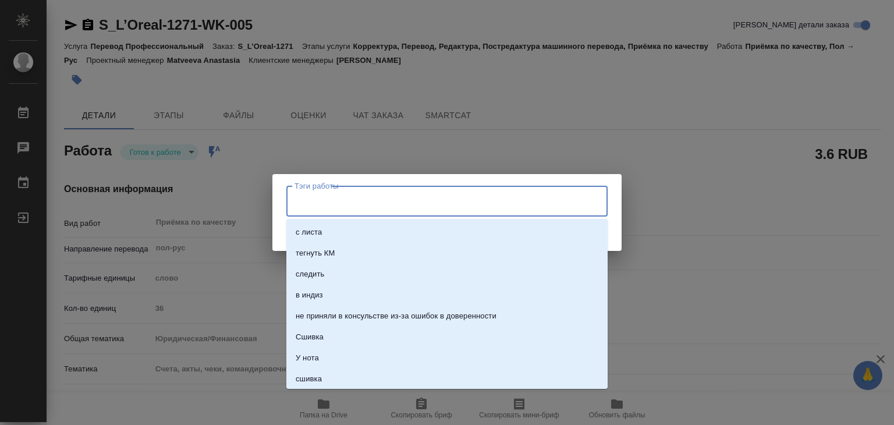
click at [346, 200] on input "Тэги работы" at bounding box center [436, 201] width 289 height 20
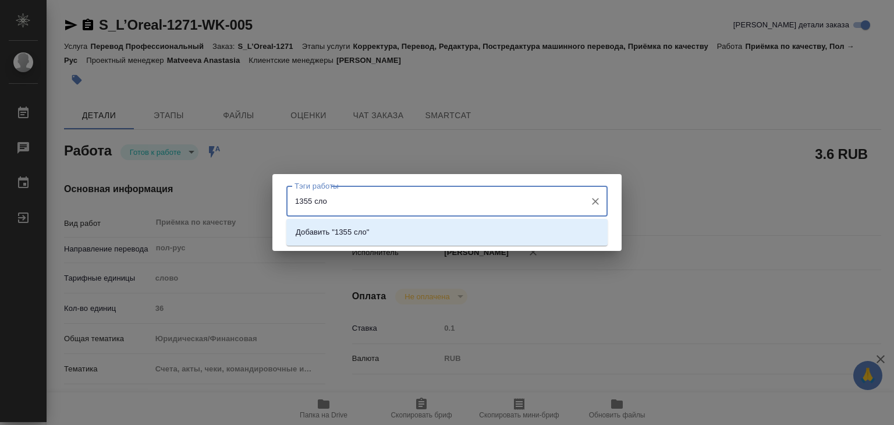
type input "1355 слов"
click at [369, 242] on li "Добавить "1355 слов"" at bounding box center [446, 232] width 321 height 21
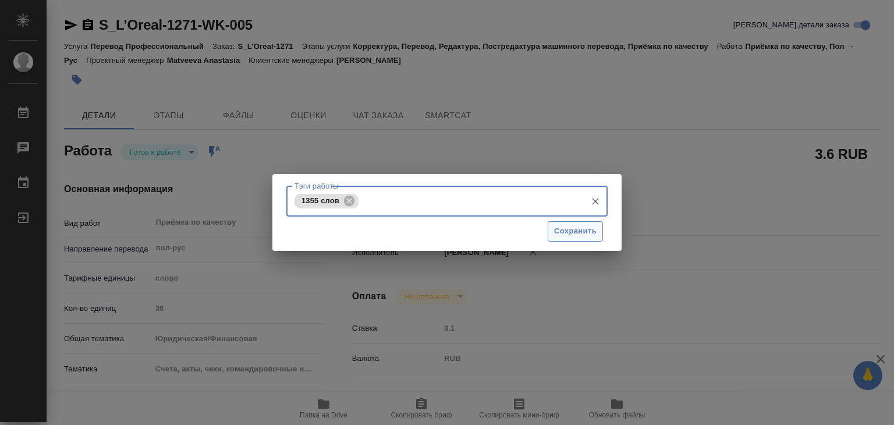
click at [567, 229] on span "Сохранить" at bounding box center [575, 231] width 42 height 13
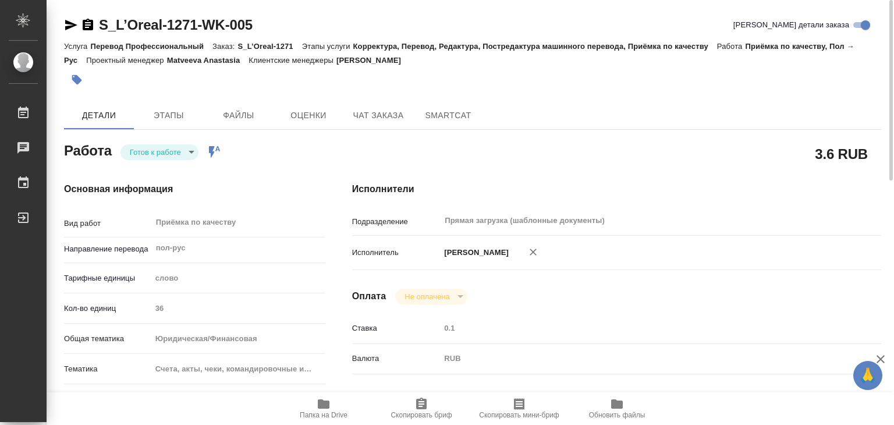
type input "readyForWork"
type textarea "Приёмка по качеству"
type textarea "x"
type input "пол-рус"
type input "5a8b1489cc6b4906c91bfd90"
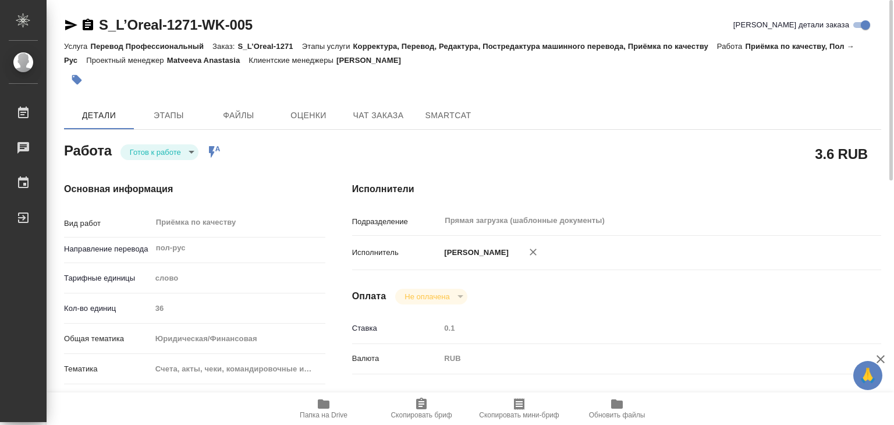
type input "36"
type input "yr-fn"
type input "5f647205b73bc97568ca66c0"
checkbox input "true"
type input "19.08.2025 14:00"
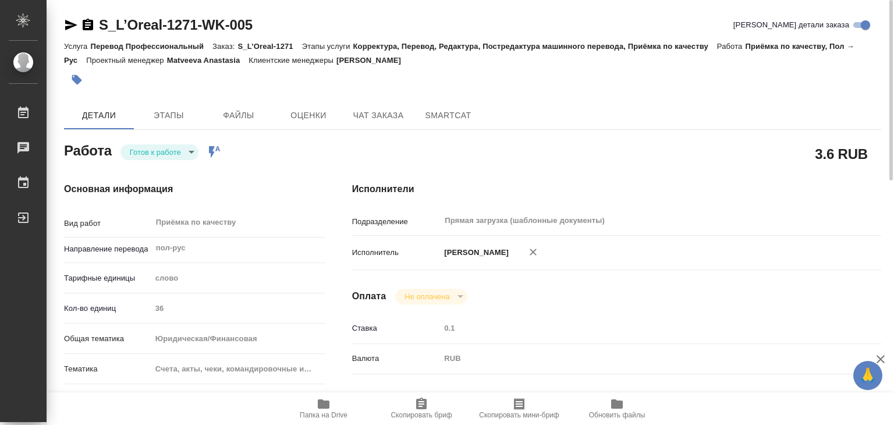
type input "19.08.2025 16:00"
type input "22.08.2025 20:00"
type input "Прямая загрузка (шаблонные документы)"
type input "notPayed"
type input "0.1"
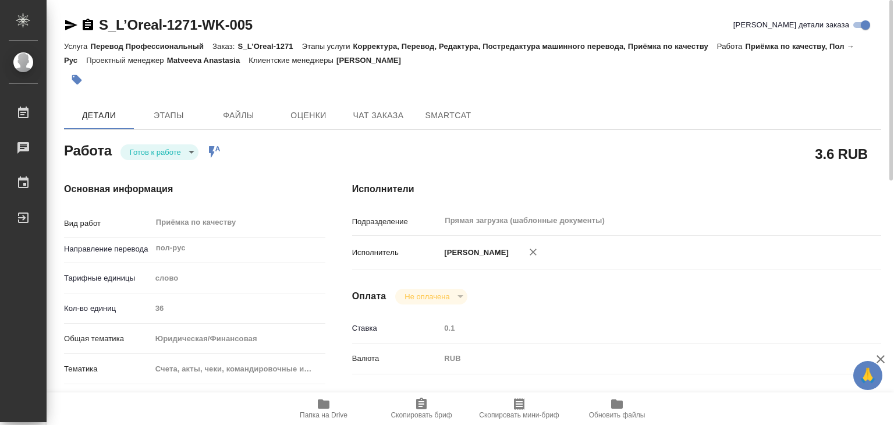
type input "RUB"
type input "[PERSON_NAME]"
type textarea "под нот"
type textarea "x"
type textarea "/Clients/Loreal/Orders/S_L’Oreal-1271/Corrected/S_L’Oreal-1271-WK-005"
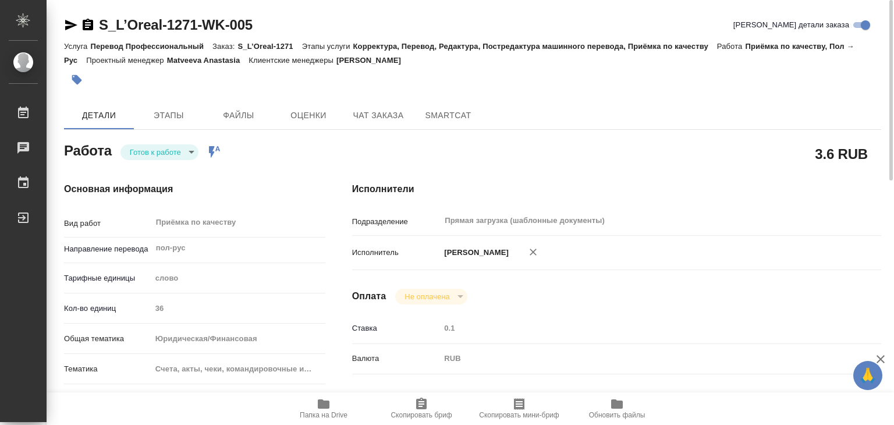
type textarea "x"
type input "S_L’Oreal-1271"
type input "1998769"
type input "Перевод Профессиональный"
type input "Корректура, Перевод, Редактура, Постредактура машинного перевода, Приёмка по ка…"
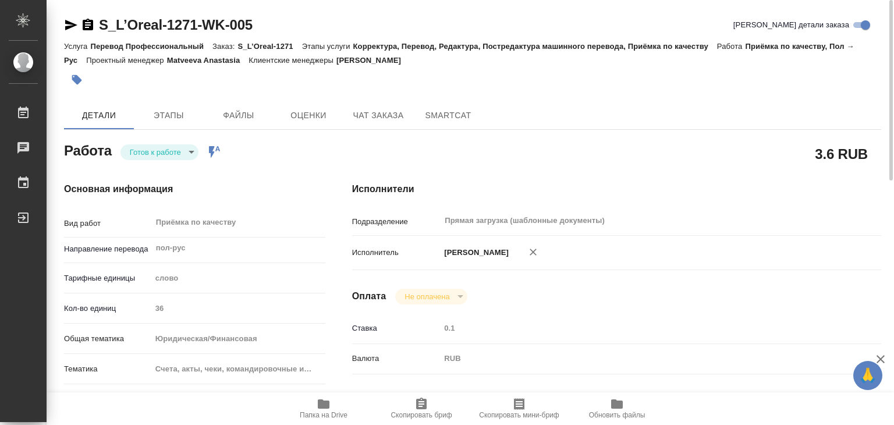
type input "Валяева Анна"
type input "Петрова Валерия"
type input "/Clients/Loreal/Orders/S_L’Oreal-1271"
type textarea "x"
type textarea "Коллеги, доброго утра! Требуется предоставить заверенный перевод документов (во…"
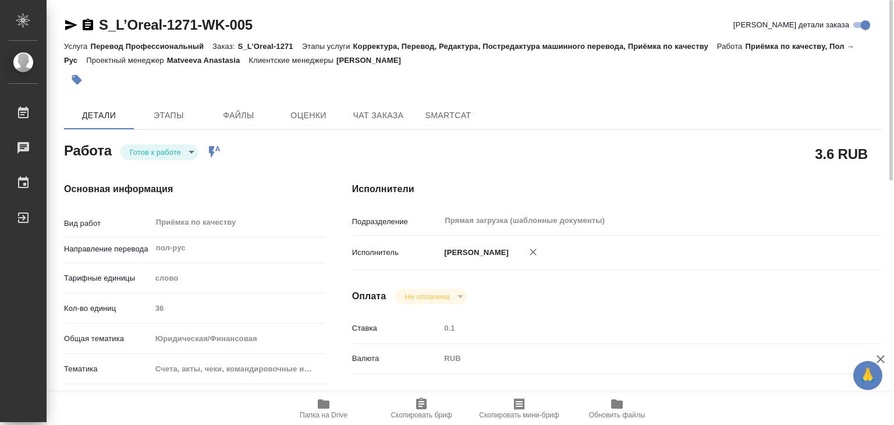
type textarea "x"
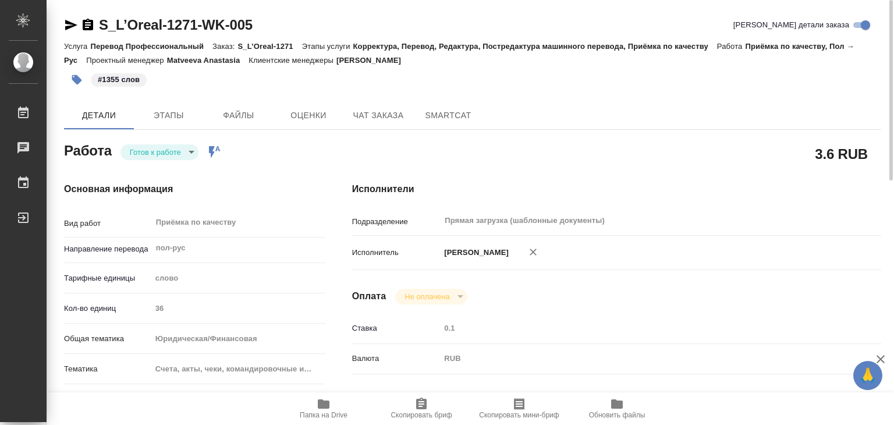
type textarea "x"
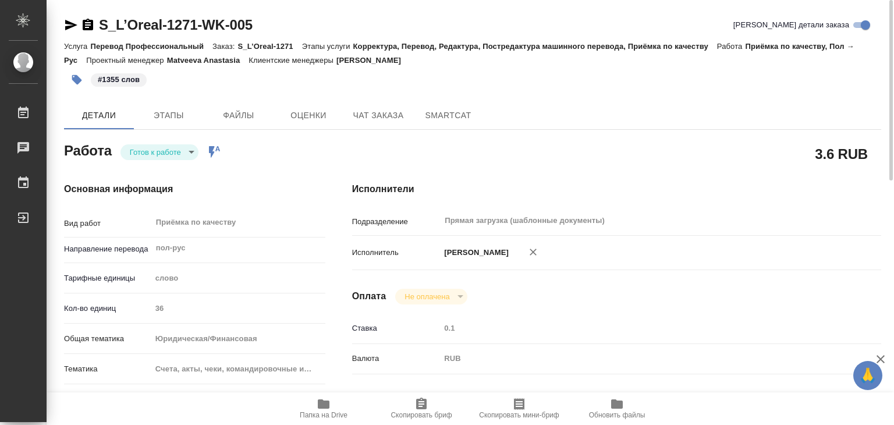
type textarea "x"
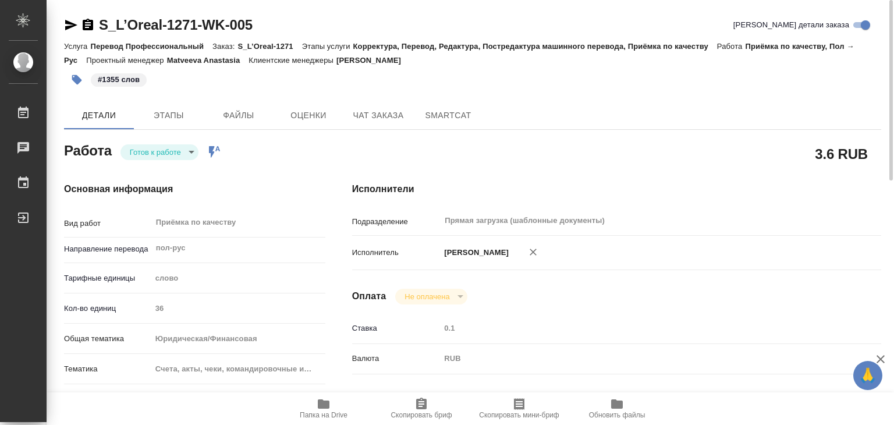
type textarea "x"
click at [172, 151] on body "🙏 .cls-1 fill:#fff; AWATERA Alilekova Valeriya Работы 0 Чаты График Выйти S_L’O…" at bounding box center [447, 212] width 894 height 425
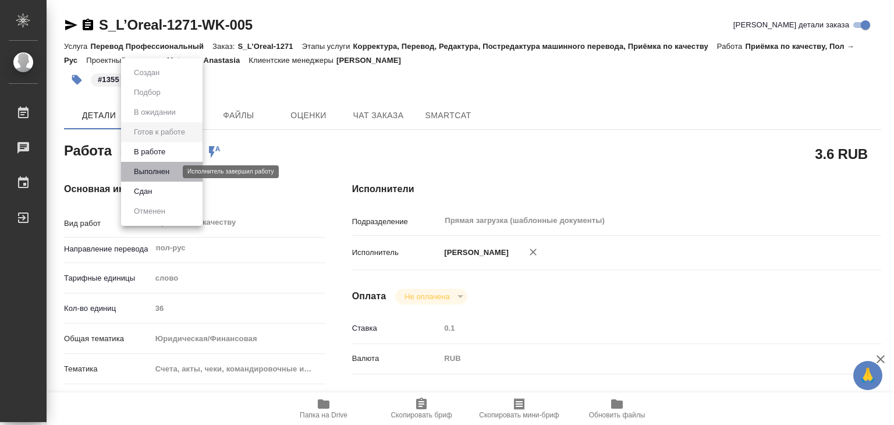
click at [173, 171] on button "Выполнен" at bounding box center [151, 171] width 42 height 13
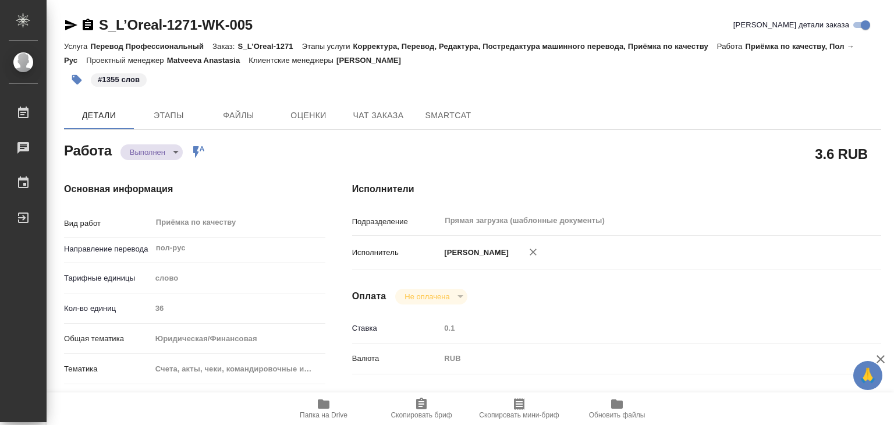
type textarea "x"
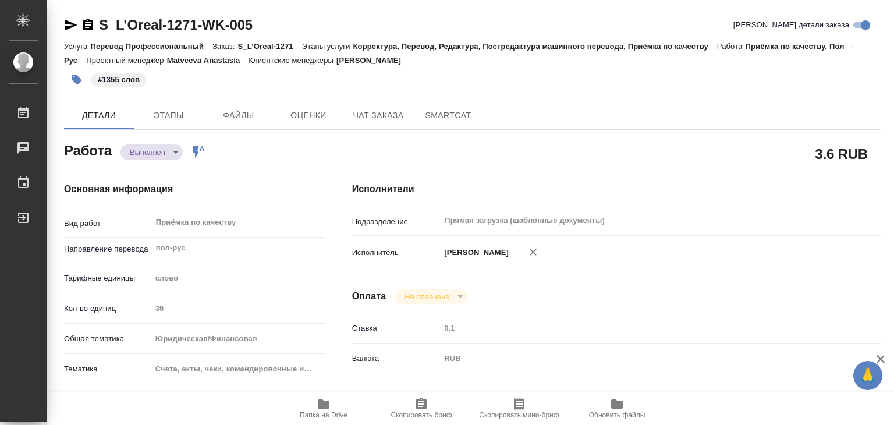
type textarea "x"
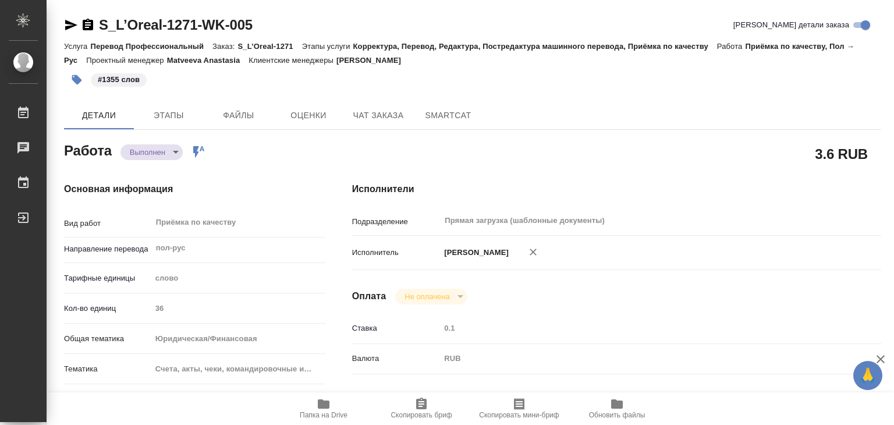
type textarea "x"
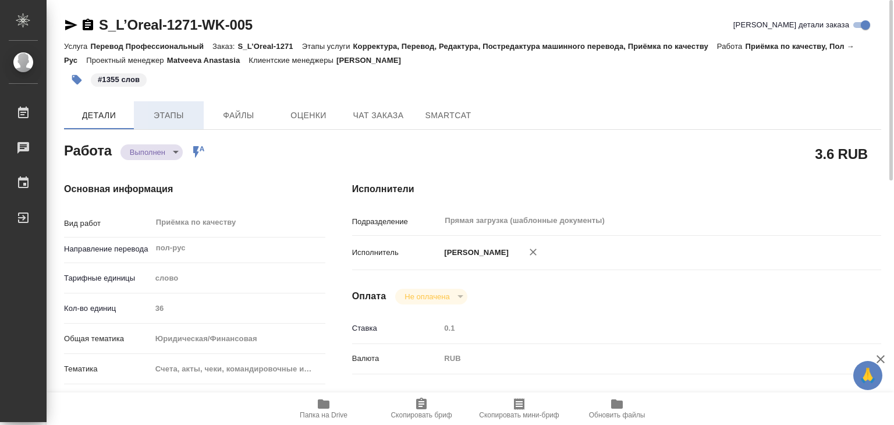
click at [178, 121] on span "Этапы" at bounding box center [169, 115] width 56 height 15
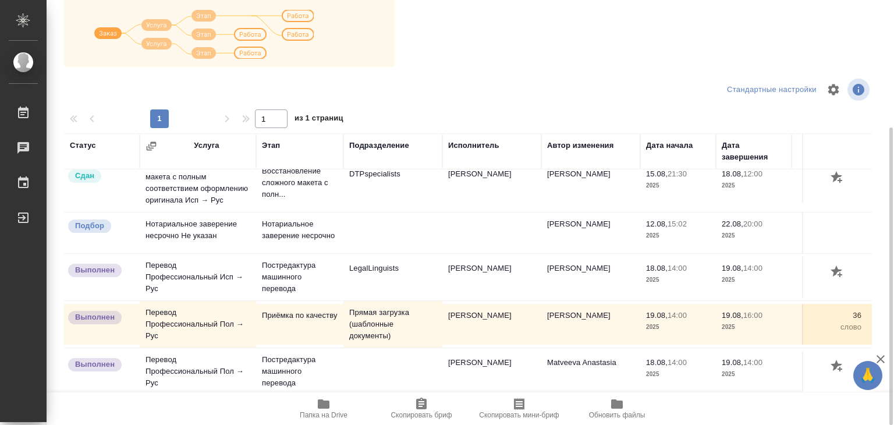
scroll to position [123, 0]
